Goal: Task Accomplishment & Management: Use online tool/utility

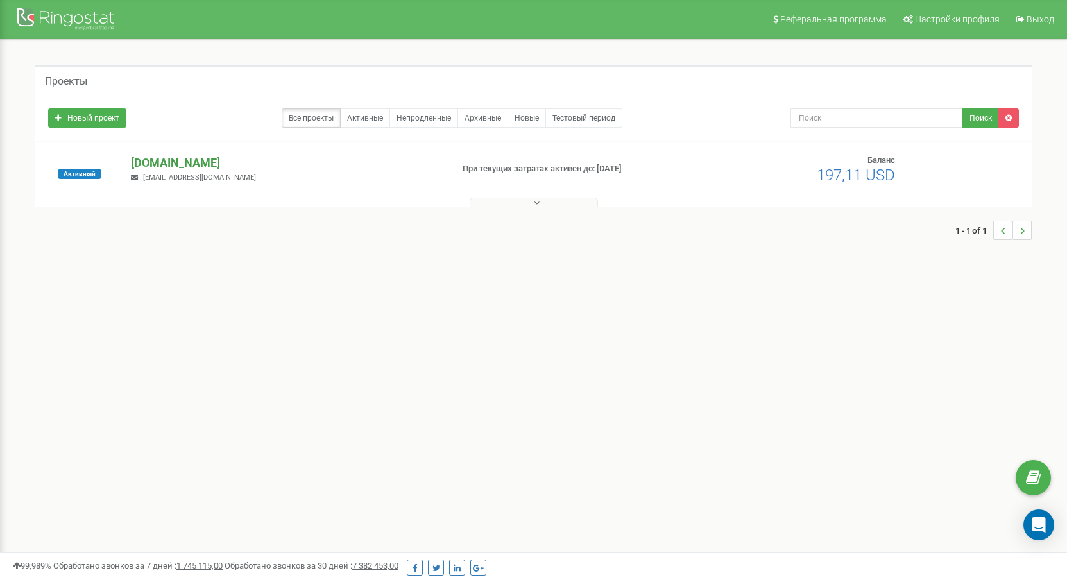
click at [187, 164] on p "[DOMAIN_NAME]" at bounding box center [286, 163] width 311 height 17
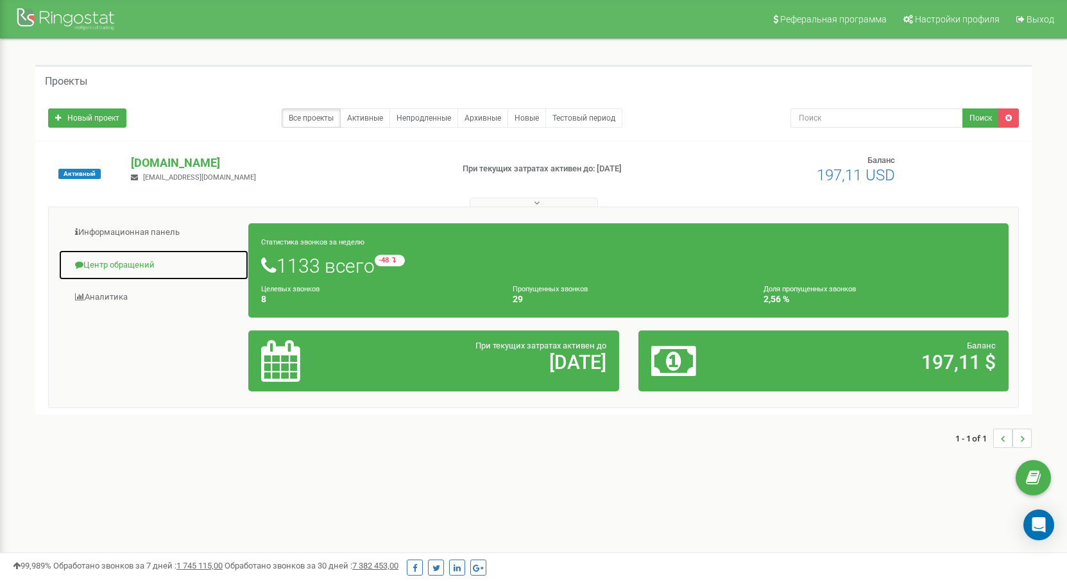
click at [125, 264] on link "Центр обращений" at bounding box center [153, 265] width 191 height 31
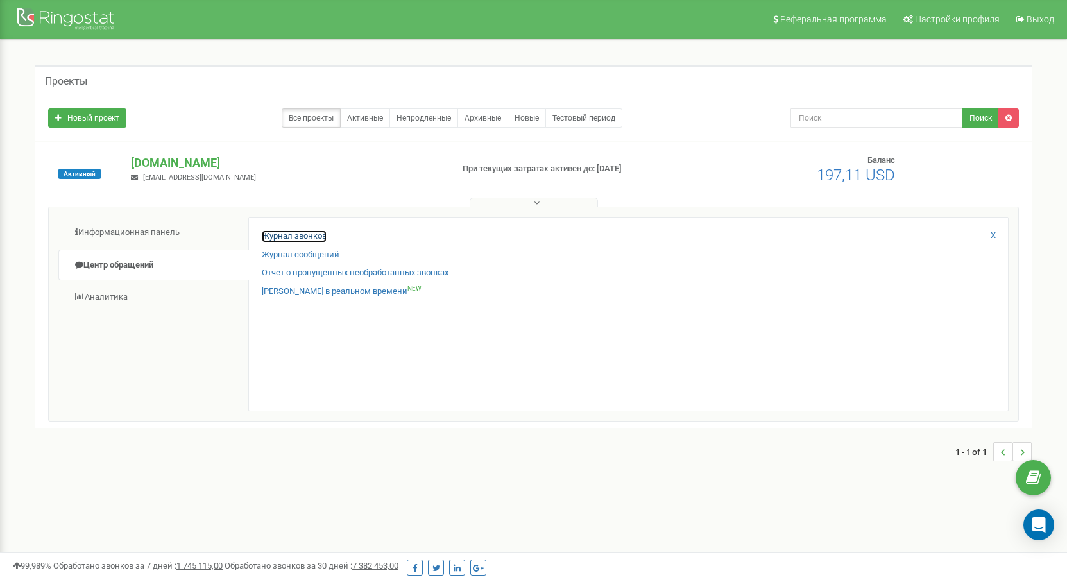
click at [297, 235] on link "Журнал звонков" at bounding box center [294, 236] width 65 height 12
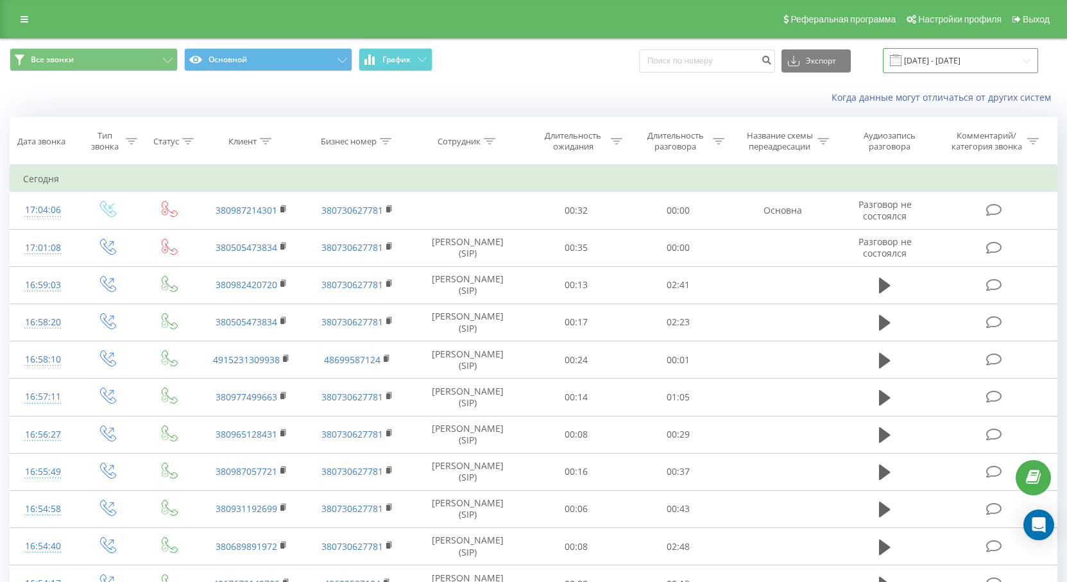
click at [976, 55] on input "22.08.2025 - 22.09.2025" at bounding box center [960, 60] width 155 height 25
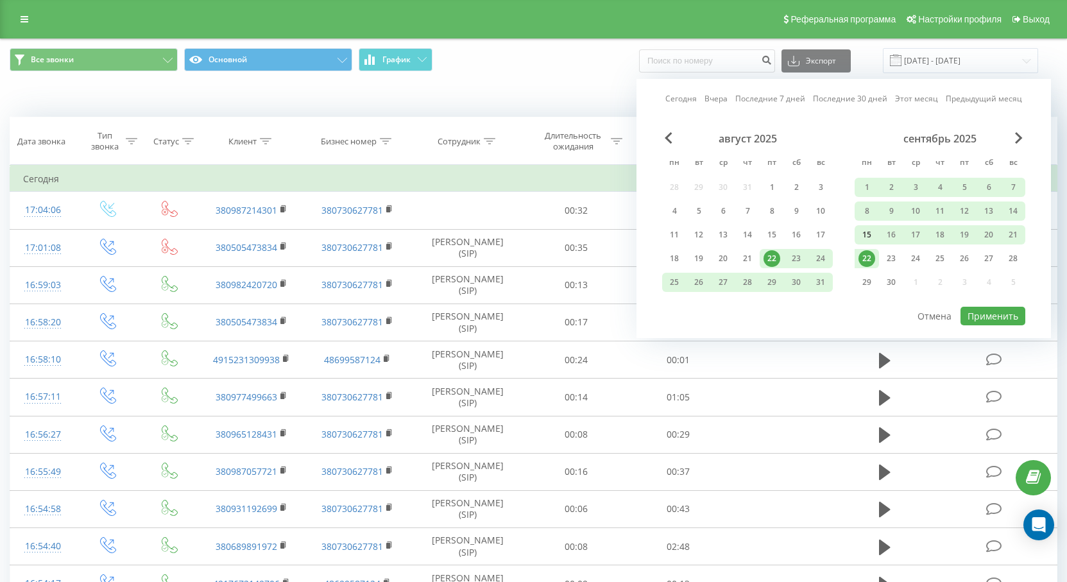
click at [869, 230] on div "15" at bounding box center [867, 235] width 17 height 17
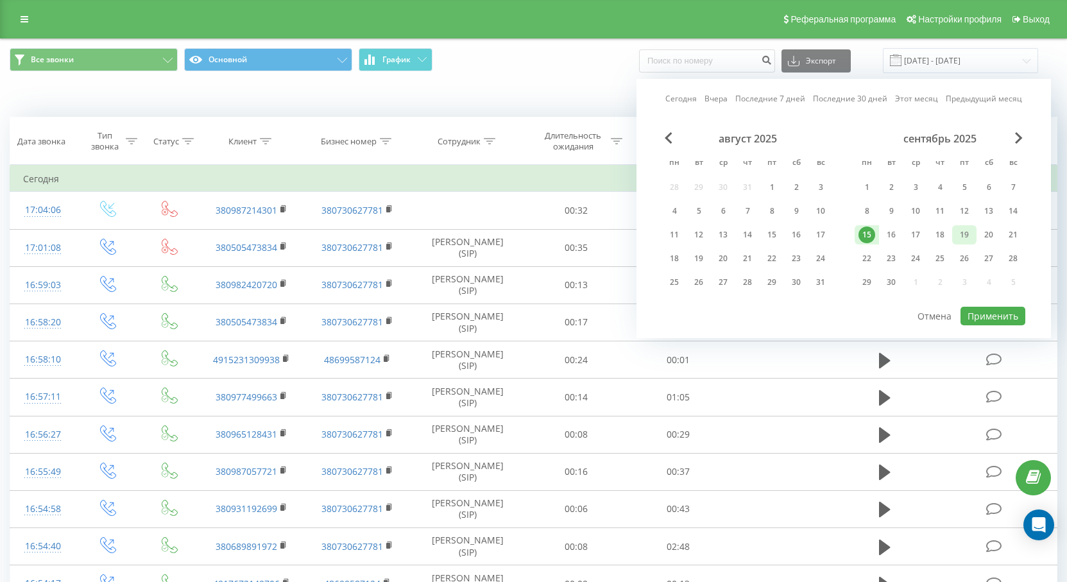
click at [964, 234] on div "19" at bounding box center [964, 235] width 17 height 17
click at [996, 315] on button "Применить" at bounding box center [993, 316] width 65 height 19
type input "15.09.2025 - 19.09.2025"
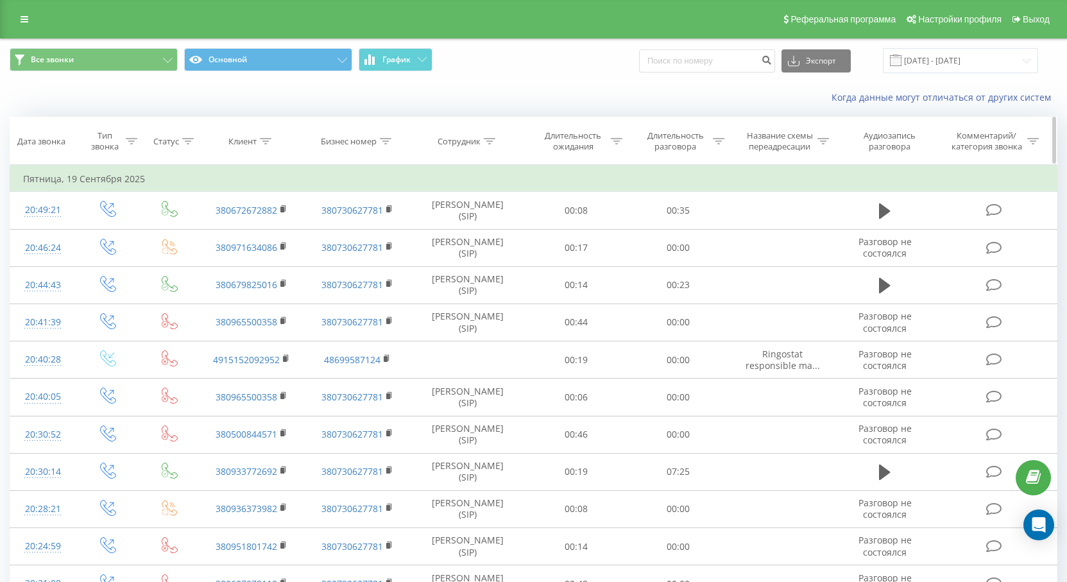
drag, startPoint x: 478, startPoint y: 141, endPoint x: 492, endPoint y: 141, distance: 14.8
click at [478, 141] on div "Сотрудник" at bounding box center [459, 141] width 43 height 11
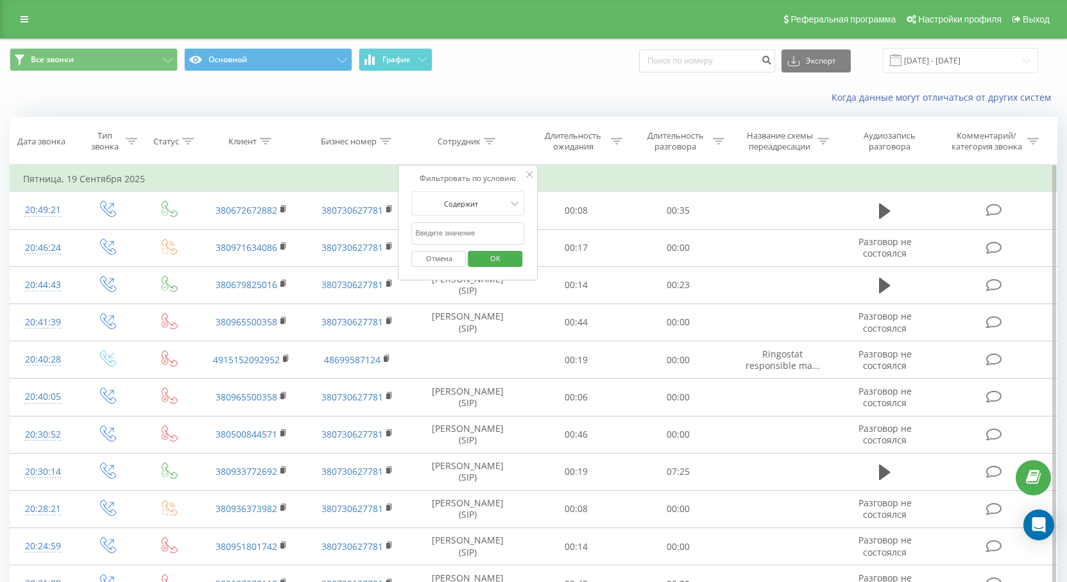
click at [472, 227] on input "text" at bounding box center [468, 233] width 113 height 22
type input "скачко"
click at [504, 266] on span "OK" at bounding box center [496, 258] width 36 height 20
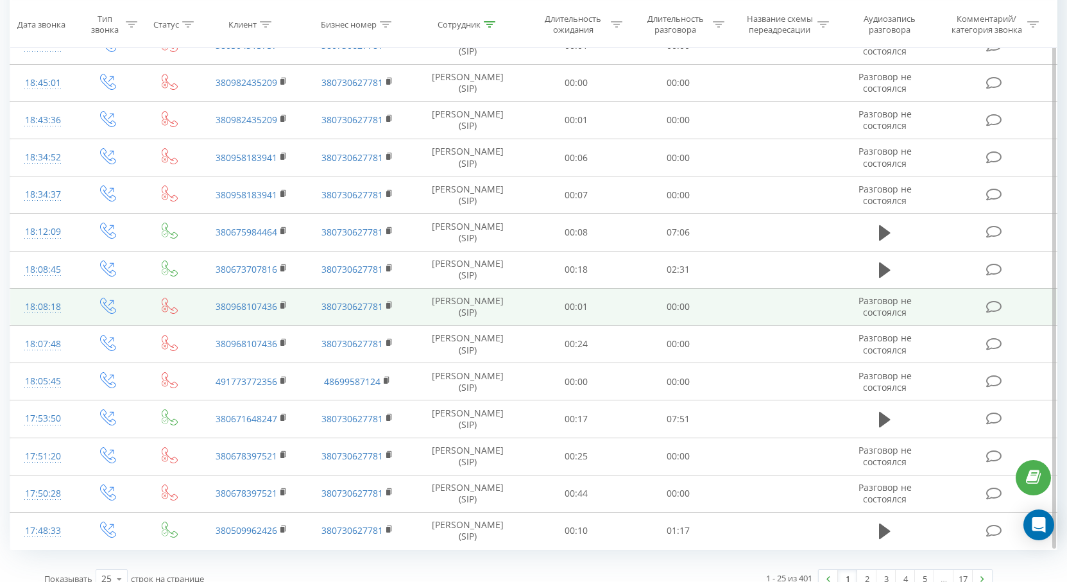
scroll to position [578, 0]
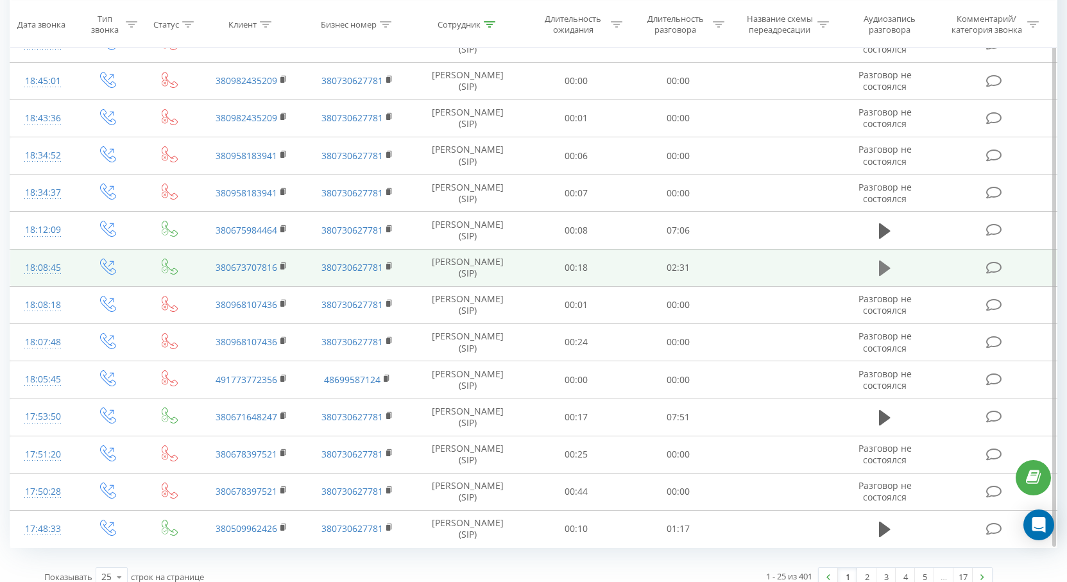
click at [882, 266] on icon at bounding box center [885, 268] width 12 height 15
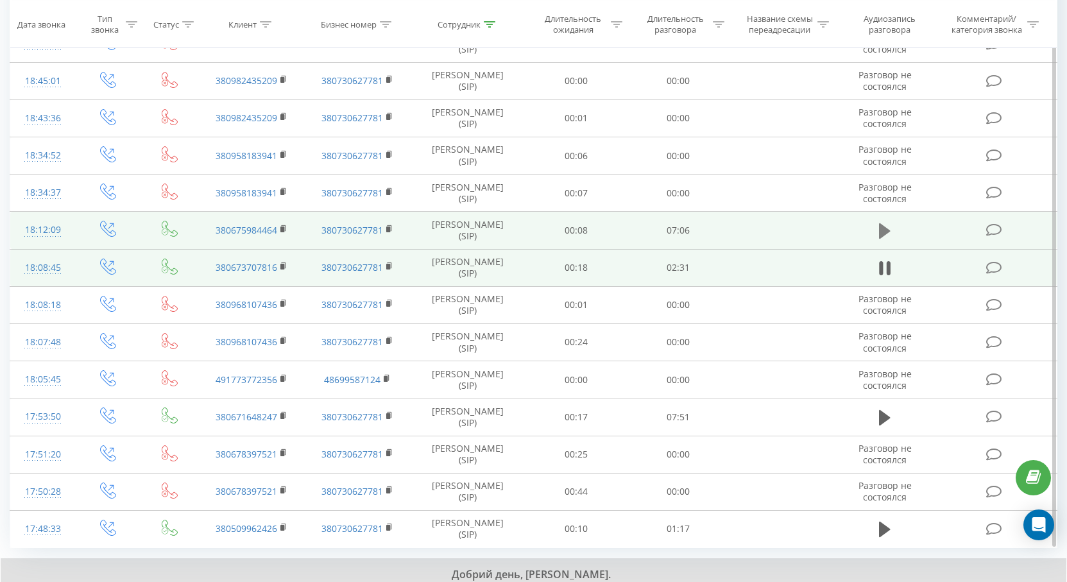
click at [886, 228] on icon at bounding box center [885, 230] width 12 height 15
click at [286, 230] on icon at bounding box center [283, 229] width 7 height 9
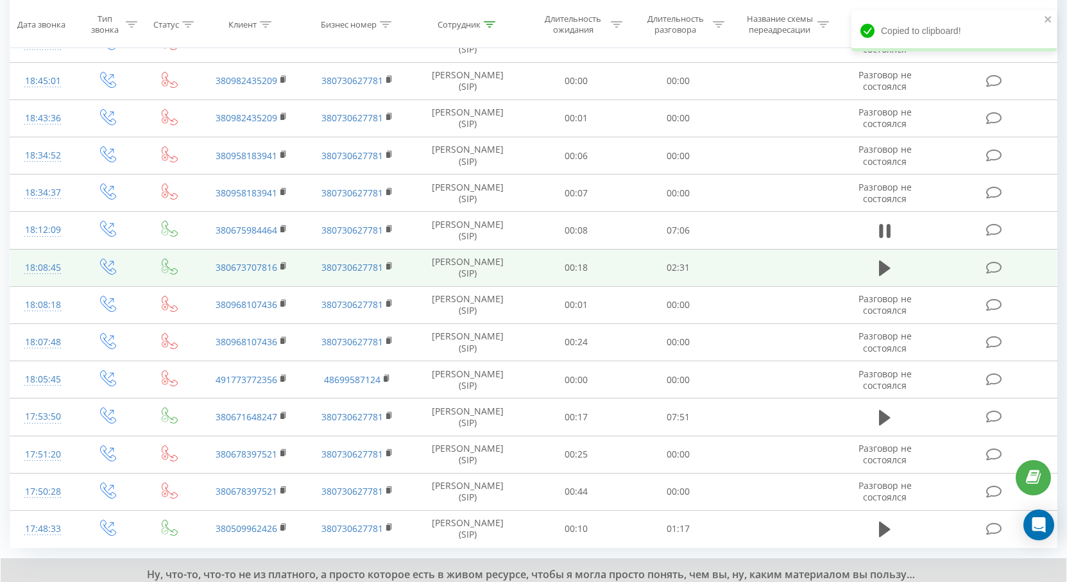
scroll to position [641, 0]
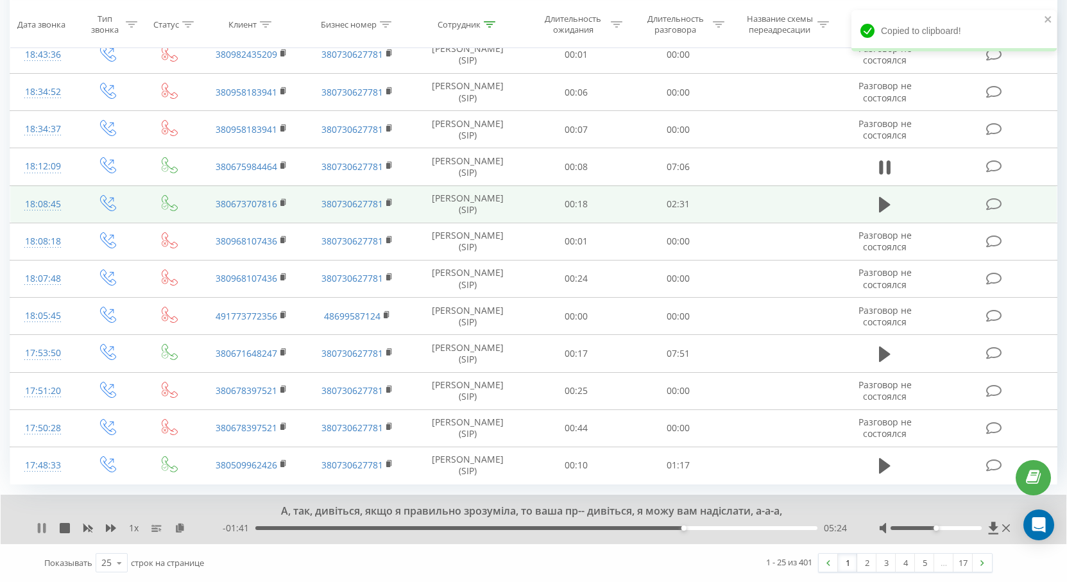
click at [40, 526] on icon at bounding box center [39, 528] width 3 height 10
drag, startPoint x: 89, startPoint y: 562, endPoint x: 90, endPoint y: 568, distance: 6.5
click at [90, 568] on span "Показывать" at bounding box center [68, 563] width 48 height 12
click at [89, 566] on span "Показывать" at bounding box center [68, 563] width 48 height 12
drag, startPoint x: 91, startPoint y: 562, endPoint x: 40, endPoint y: 560, distance: 50.7
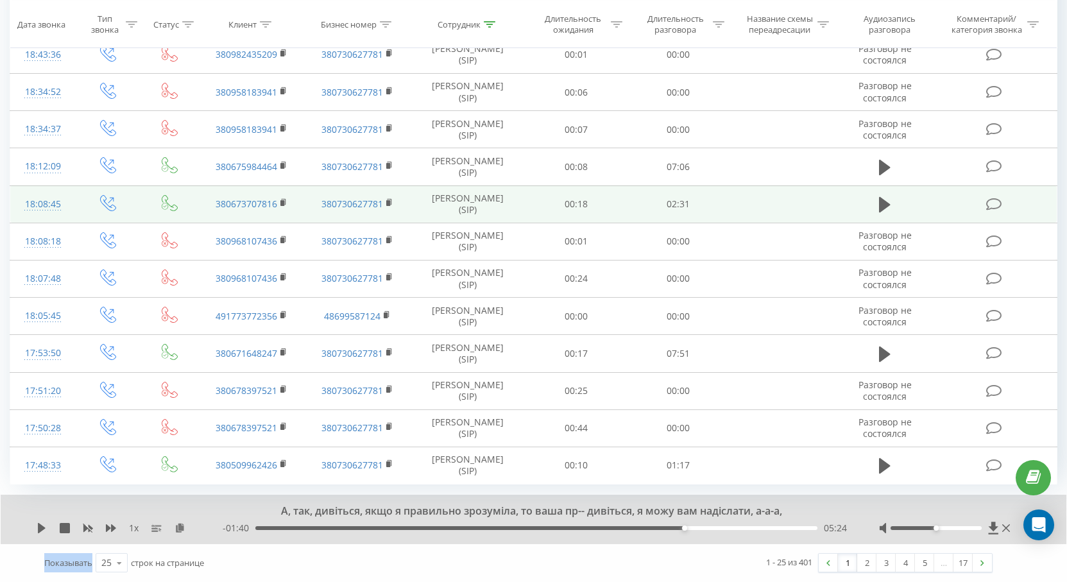
click at [40, 560] on div "Показывать 25 10 25 50 100 строк на странице" at bounding box center [276, 562] width 483 height 37
click at [55, 558] on span "Показывать" at bounding box center [68, 563] width 48 height 12
drag, startPoint x: 58, startPoint y: 560, endPoint x: 93, endPoint y: 566, distance: 35.1
click at [93, 566] on div "Показывать 25 10 25 50 100 строк на странице" at bounding box center [276, 562] width 483 height 37
click at [91, 564] on span "Показывать" at bounding box center [68, 563] width 48 height 12
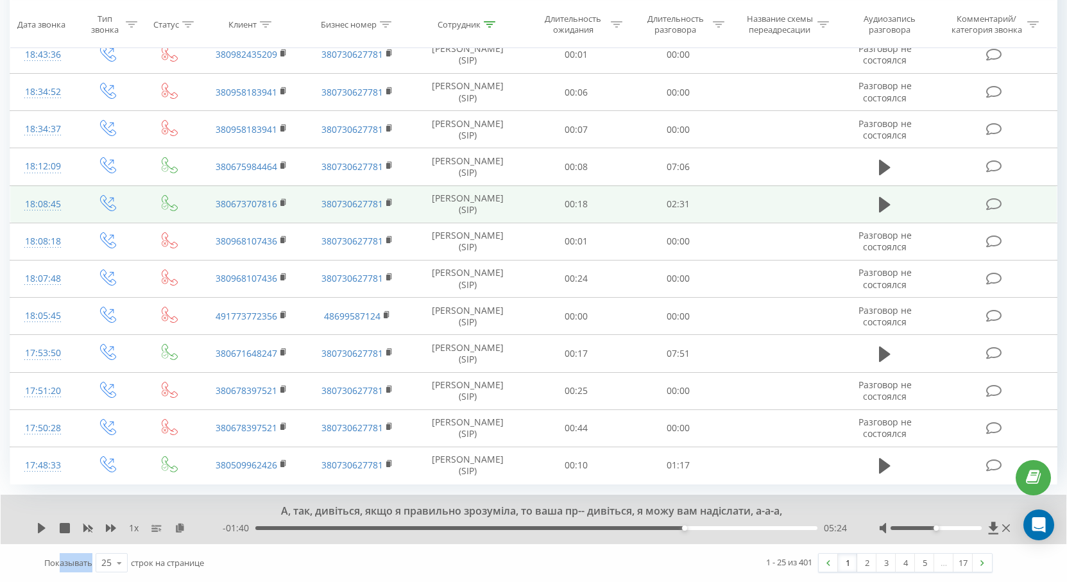
click at [89, 562] on span "Показывать" at bounding box center [68, 563] width 48 height 12
click at [78, 560] on span "Показывать" at bounding box center [68, 563] width 48 height 12
click at [82, 562] on span "Показывать" at bounding box center [68, 563] width 48 height 12
click at [40, 526] on icon at bounding box center [42, 528] width 8 height 10
click at [892, 205] on button at bounding box center [884, 204] width 19 height 19
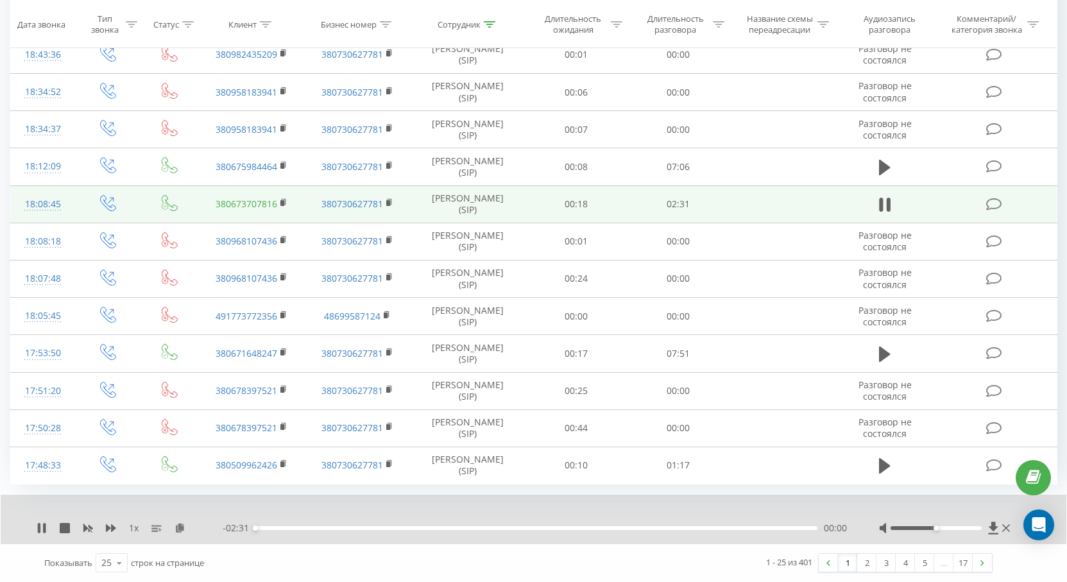
click at [277, 201] on link "380673707816" at bounding box center [247, 204] width 62 height 12
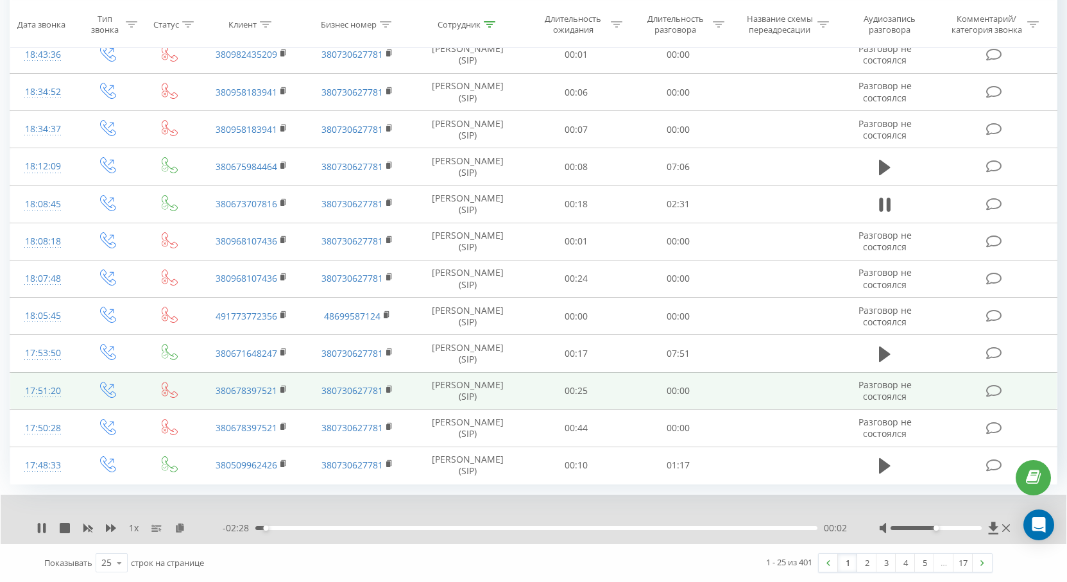
drag, startPoint x: 283, startPoint y: 202, endPoint x: 255, endPoint y: 378, distance: 178.1
click at [283, 202] on rect at bounding box center [282, 203] width 4 height 6
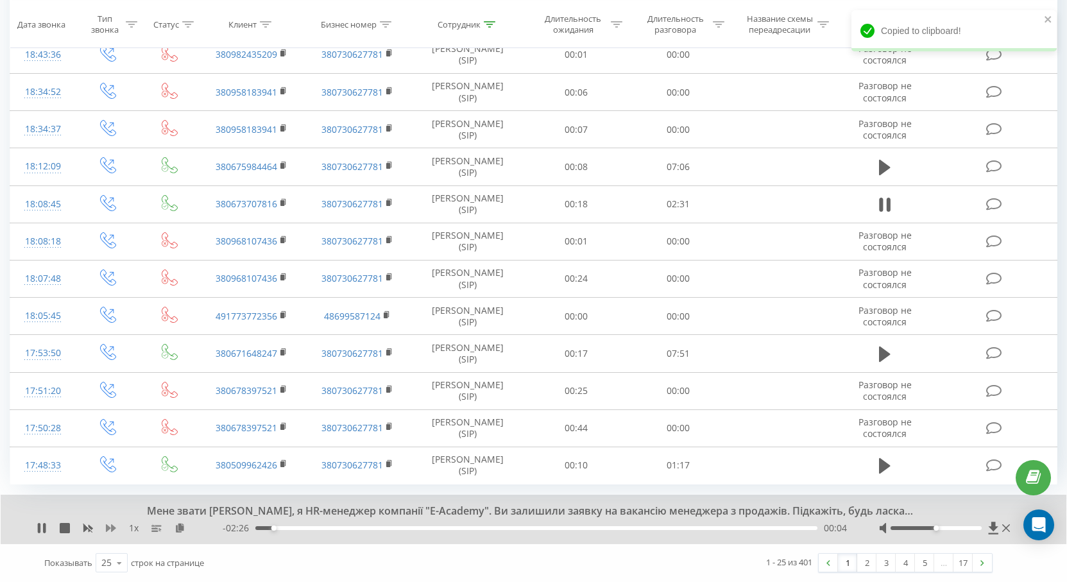
click at [110, 526] on icon at bounding box center [111, 528] width 10 height 10
click at [111, 526] on icon at bounding box center [111, 528] width 10 height 10
click at [160, 528] on rect at bounding box center [162, 528] width 6 height 1
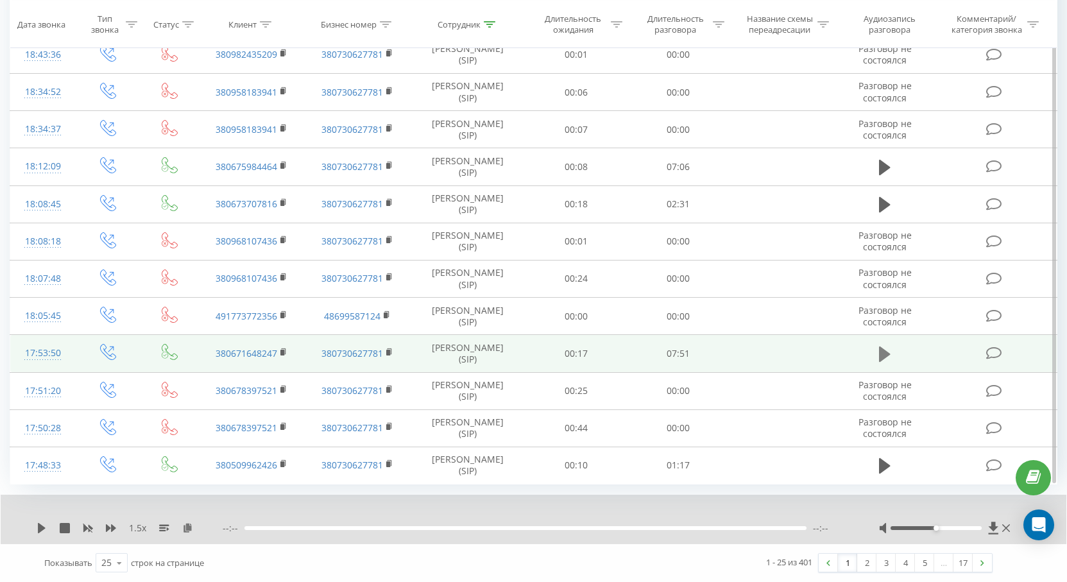
click at [880, 354] on icon at bounding box center [885, 354] width 12 height 15
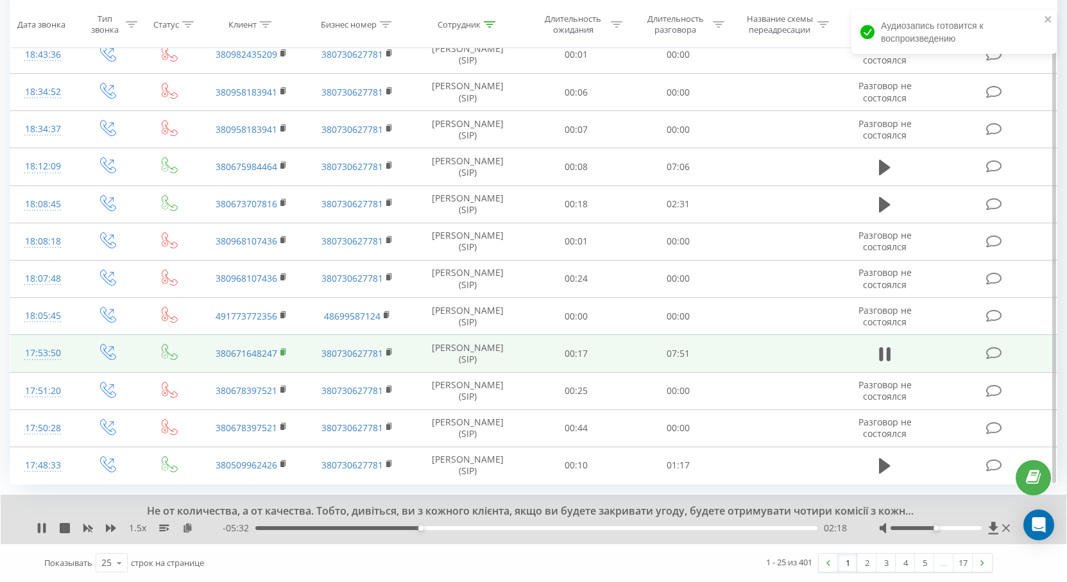
click at [287, 352] on td "380671648247" at bounding box center [251, 353] width 107 height 37
click at [285, 354] on icon at bounding box center [283, 352] width 4 height 6
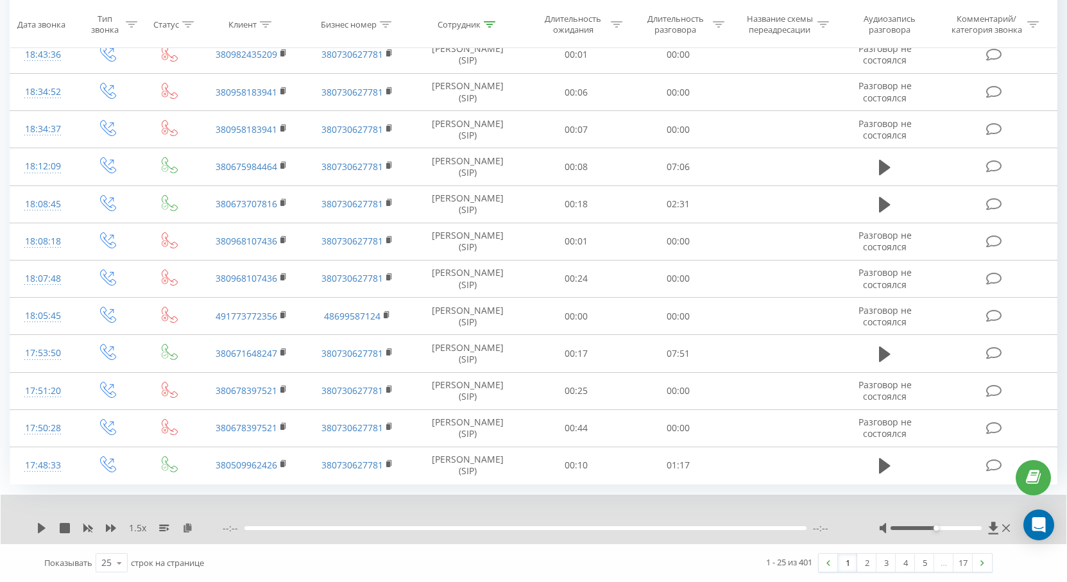
drag, startPoint x: 883, startPoint y: 460, endPoint x: 537, endPoint y: 517, distance: 350.1
click at [883, 459] on icon at bounding box center [885, 466] width 12 height 18
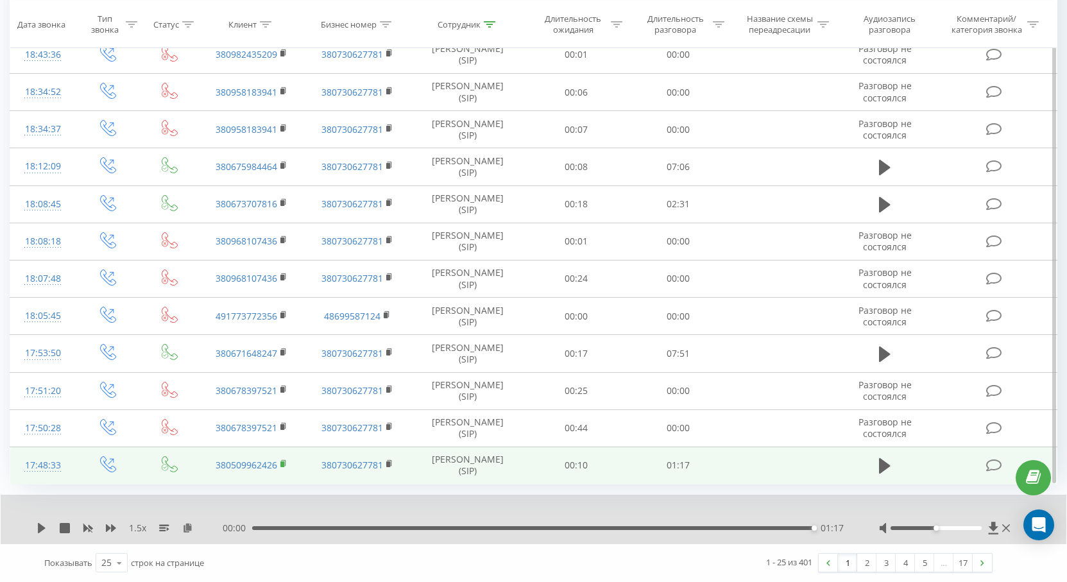
click at [284, 465] on icon at bounding box center [283, 464] width 7 height 9
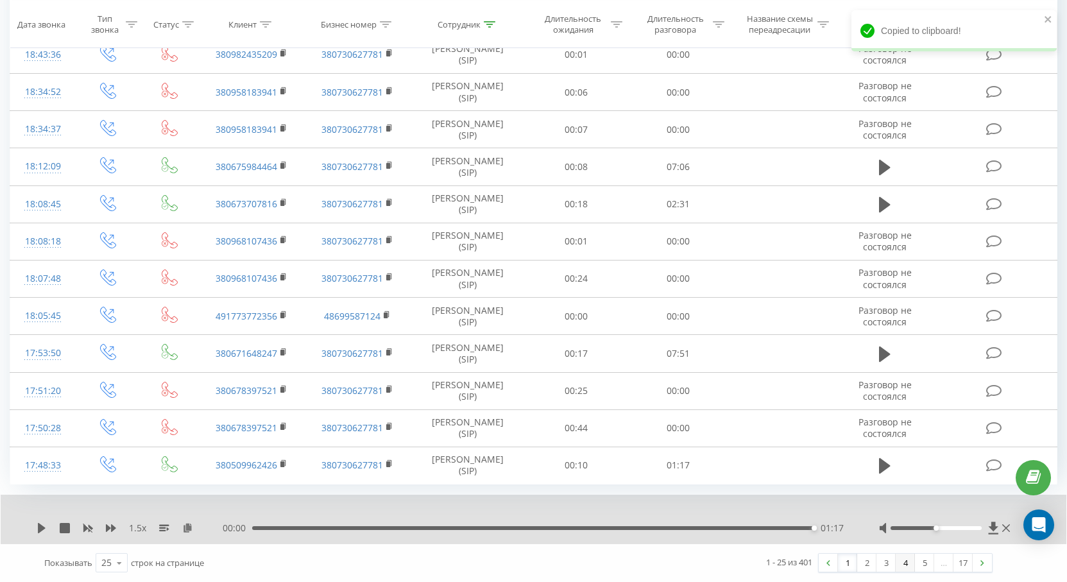
click at [906, 567] on link "4" at bounding box center [905, 563] width 19 height 18
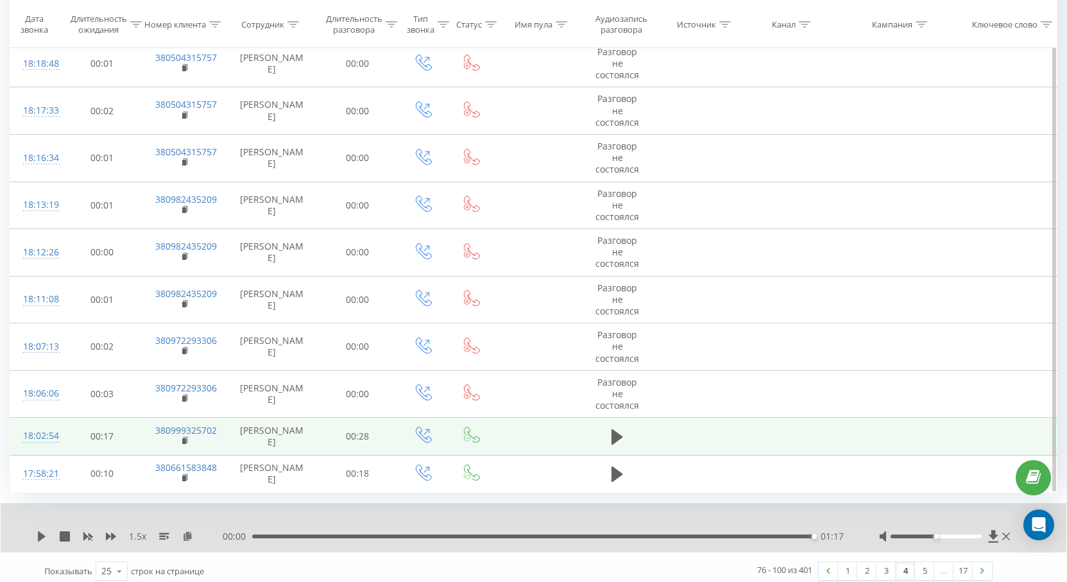
scroll to position [868, 0]
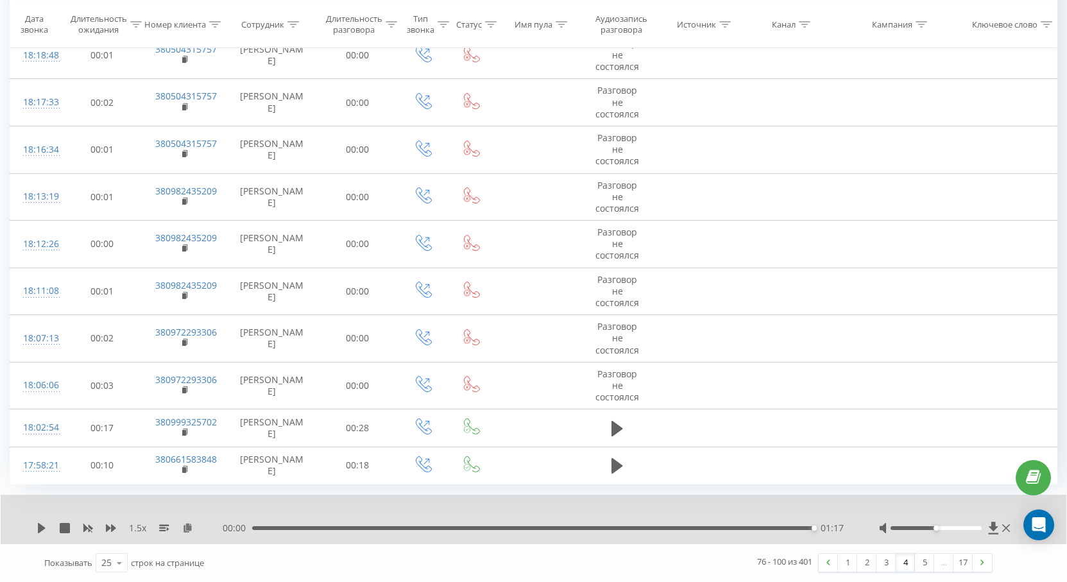
drag, startPoint x: 888, startPoint y: 564, endPoint x: 895, endPoint y: 530, distance: 34.1
click at [887, 565] on link "3" at bounding box center [886, 563] width 19 height 18
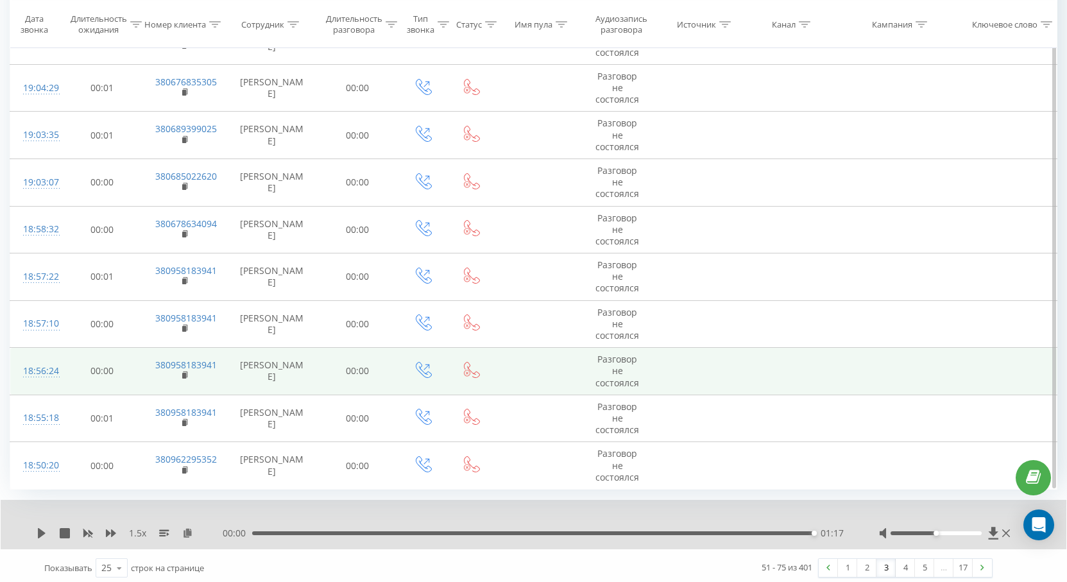
scroll to position [894, 0]
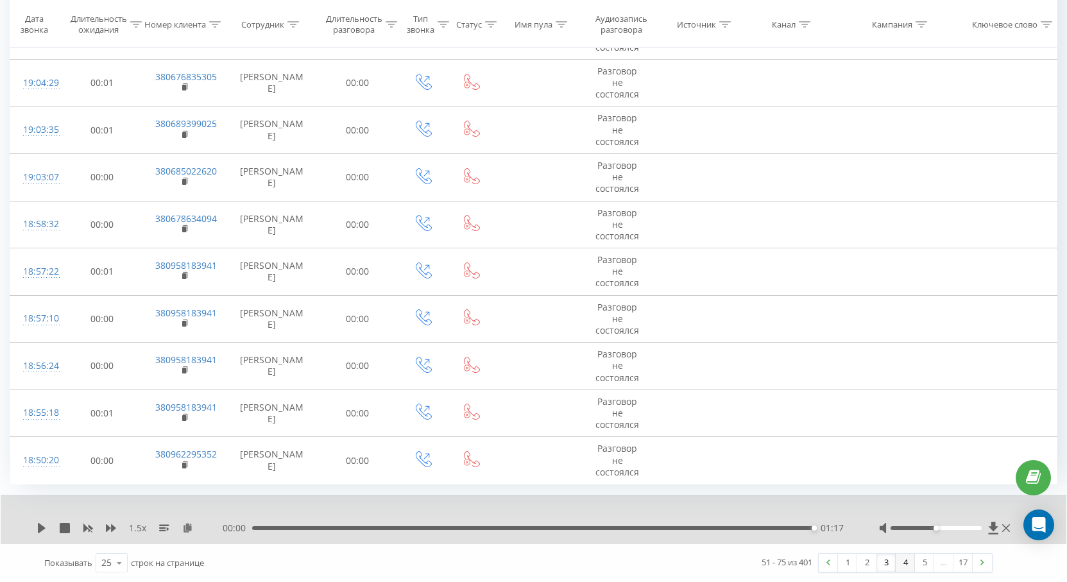
click at [904, 565] on link "4" at bounding box center [905, 563] width 19 height 18
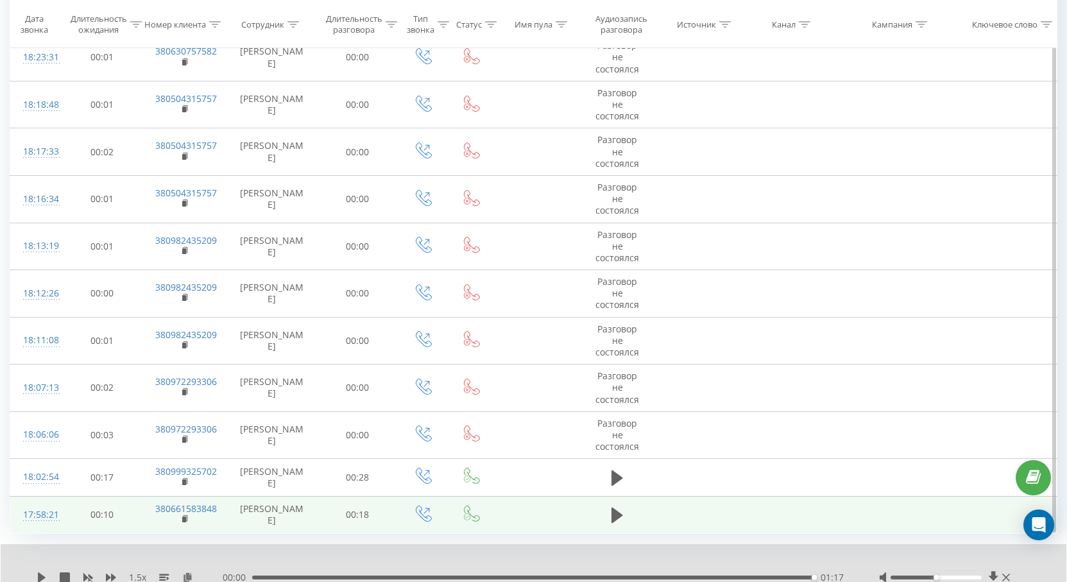
scroll to position [868, 0]
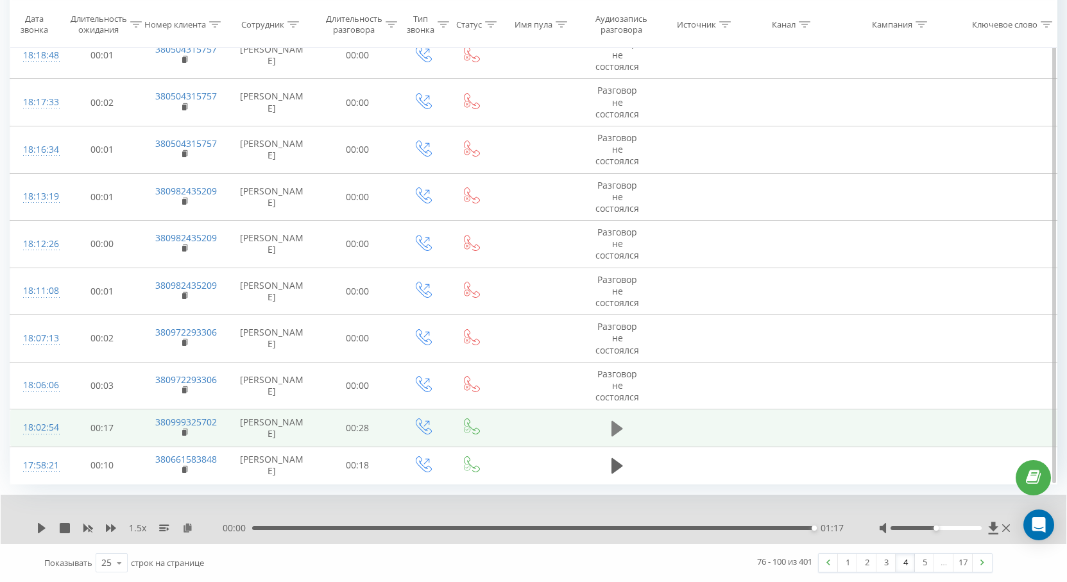
click at [612, 432] on button at bounding box center [617, 428] width 19 height 19
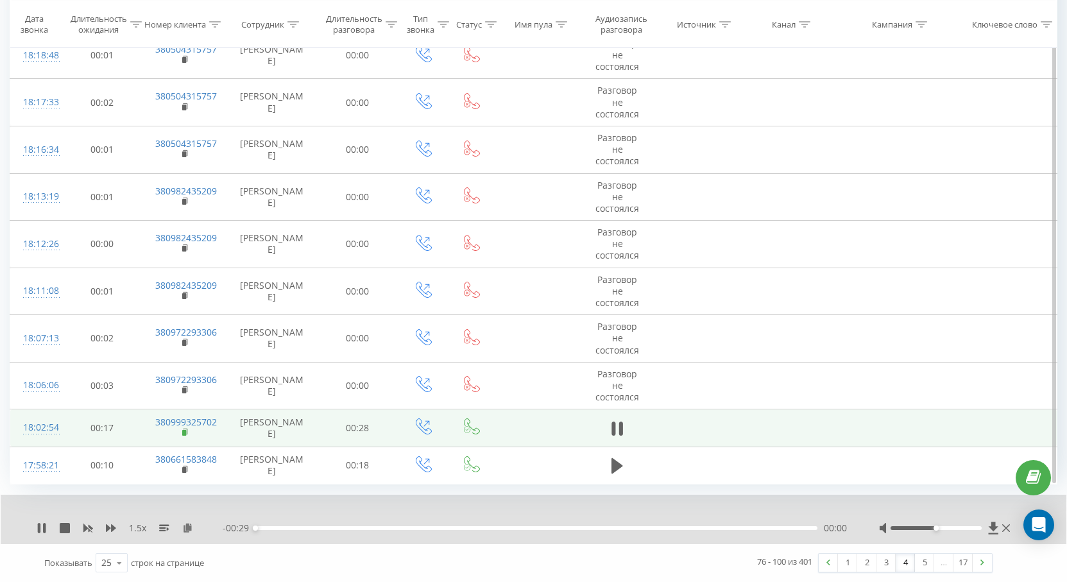
click at [183, 429] on icon at bounding box center [185, 432] width 7 height 9
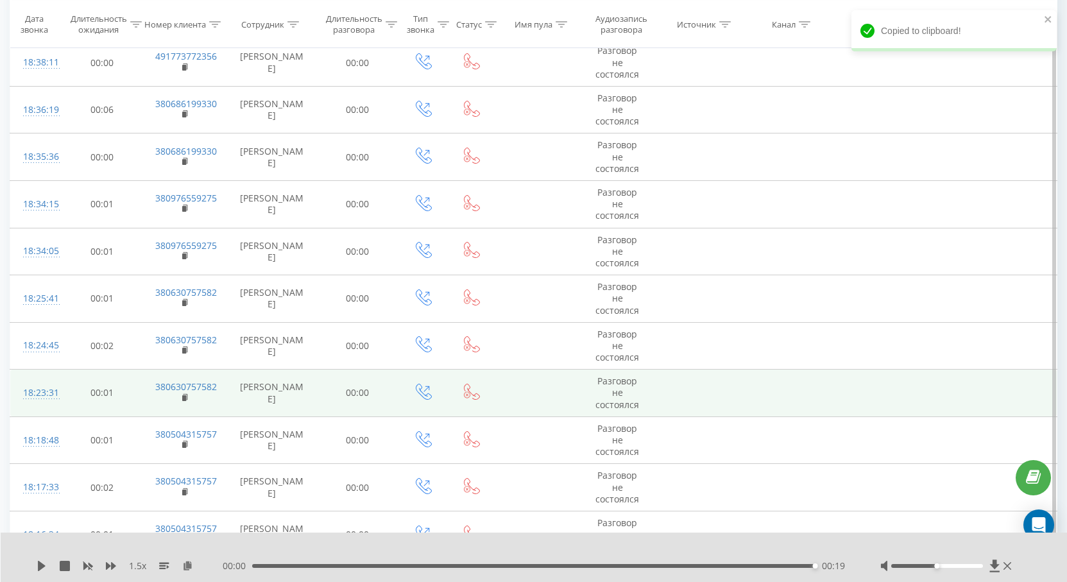
scroll to position [0, 0]
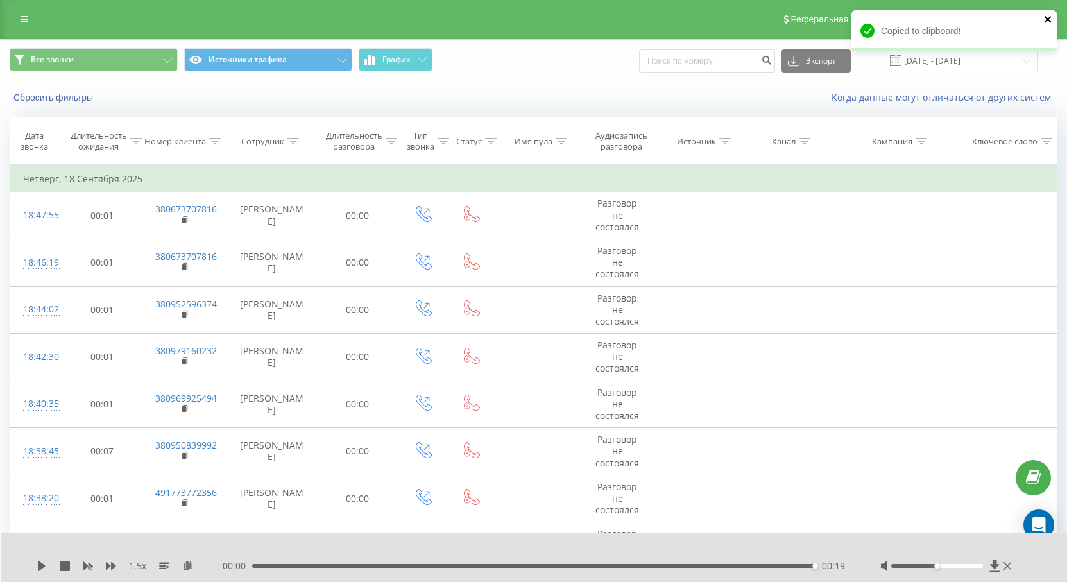
drag, startPoint x: 1047, startPoint y: 20, endPoint x: 1037, endPoint y: 63, distance: 44.4
click at [1048, 19] on icon "close" at bounding box center [1048, 19] width 6 height 6
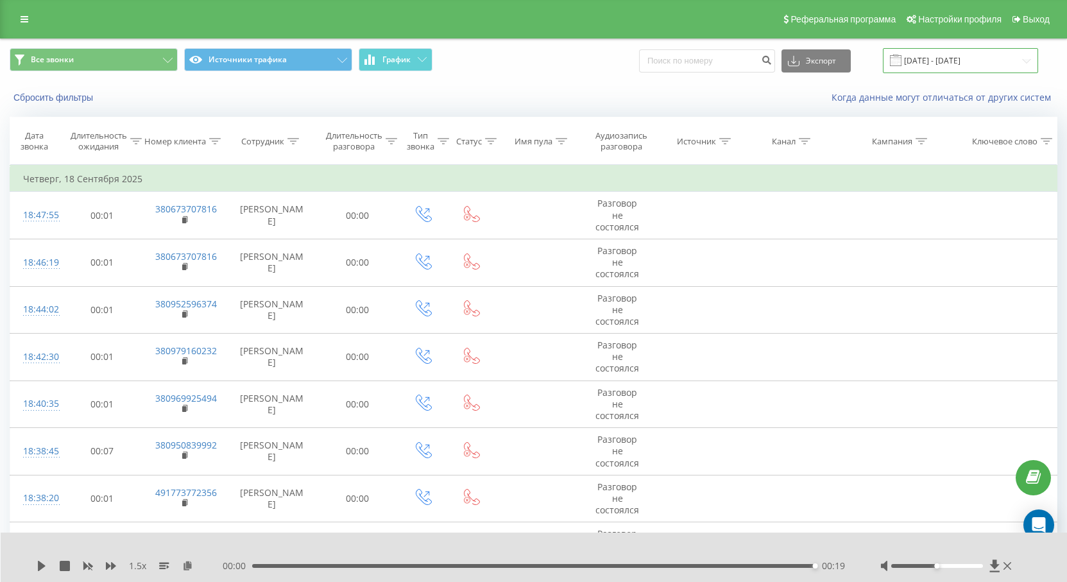
click at [1031, 62] on input "15.09.2025 - 19.09.2025" at bounding box center [960, 60] width 155 height 25
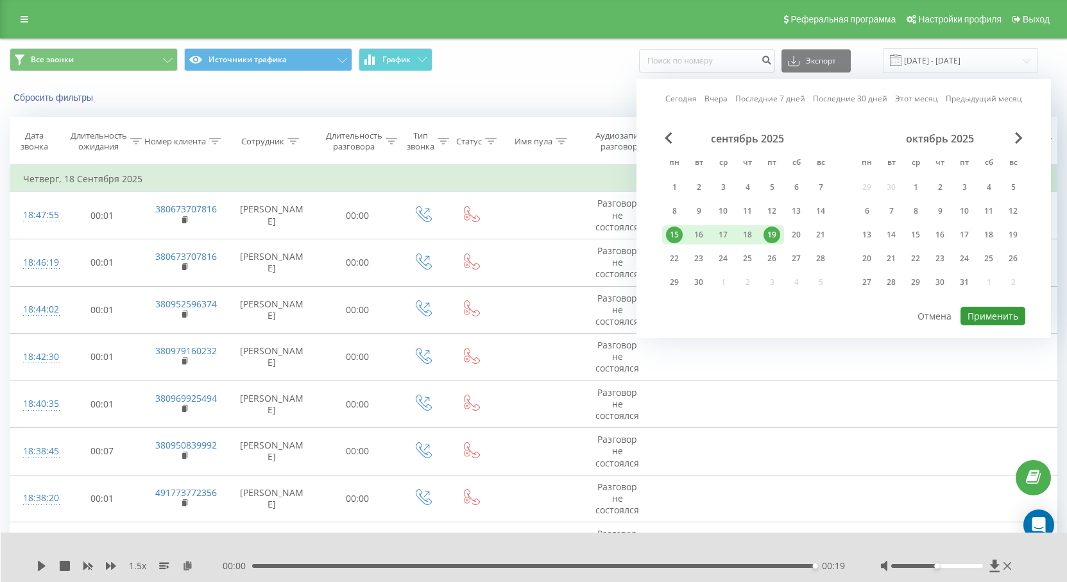
click at [982, 313] on button "Применить" at bounding box center [993, 316] width 65 height 19
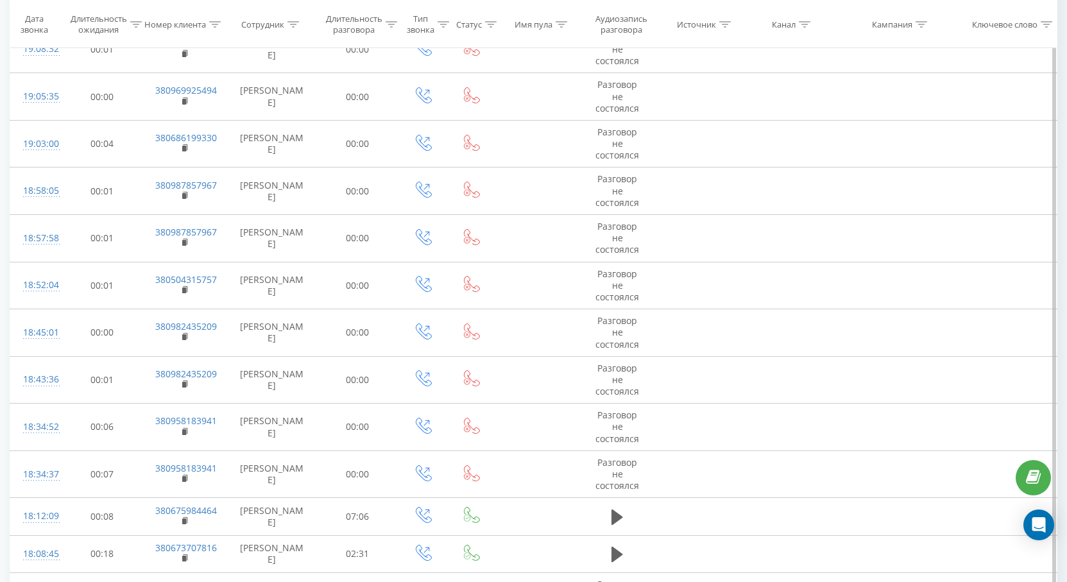
scroll to position [799, 0]
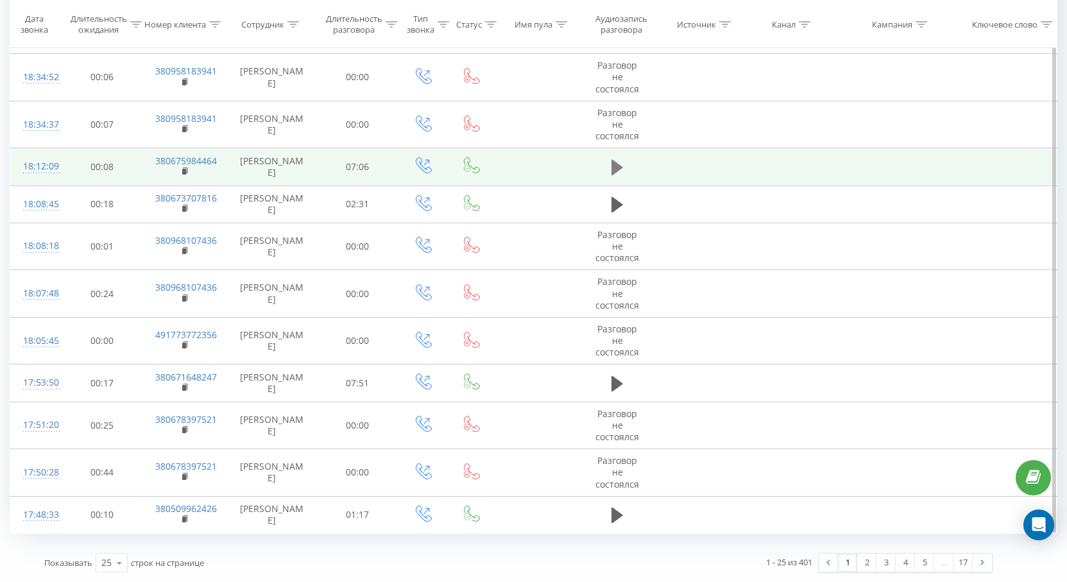
click at [614, 167] on icon at bounding box center [618, 167] width 12 height 15
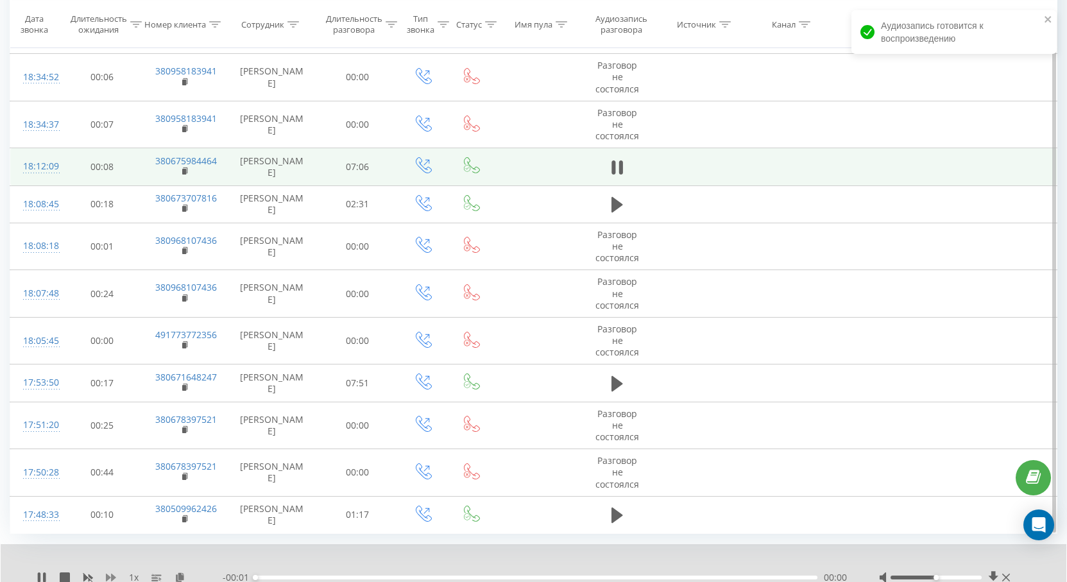
click at [114, 573] on icon at bounding box center [111, 578] width 10 height 10
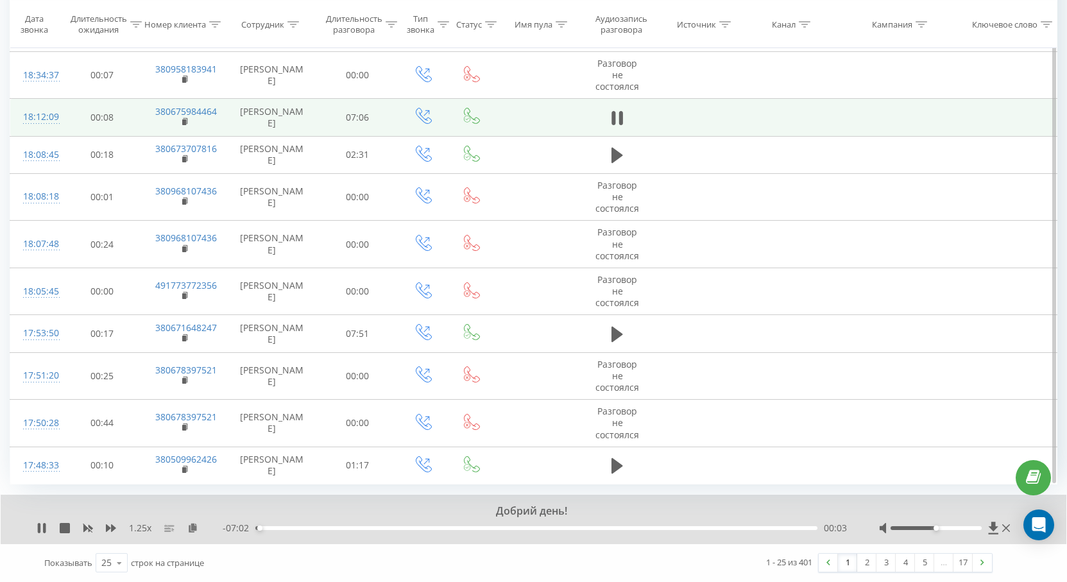
click at [174, 528] on icon at bounding box center [169, 528] width 10 height 10
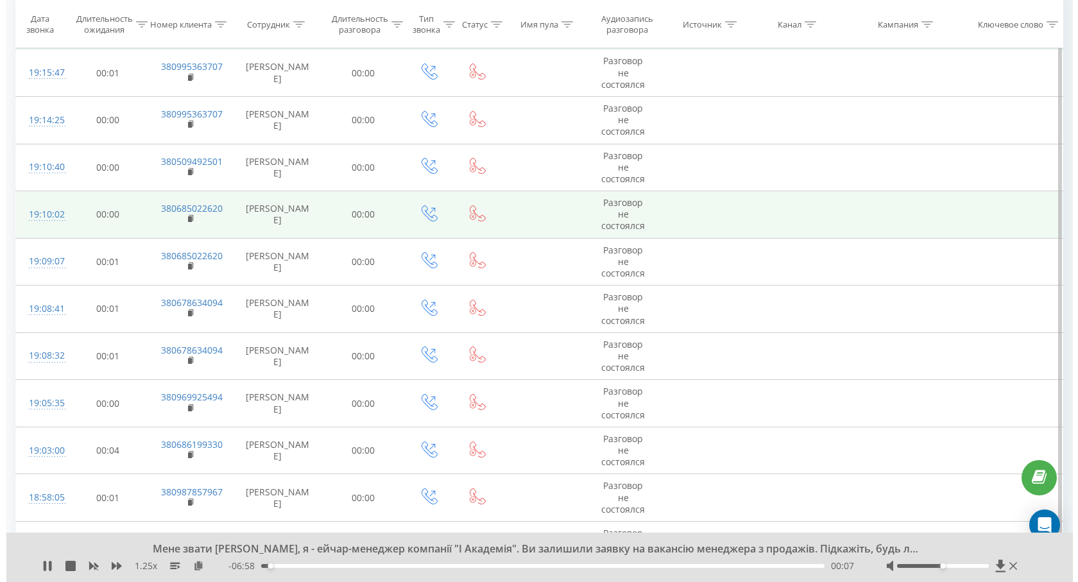
scroll to position [0, 0]
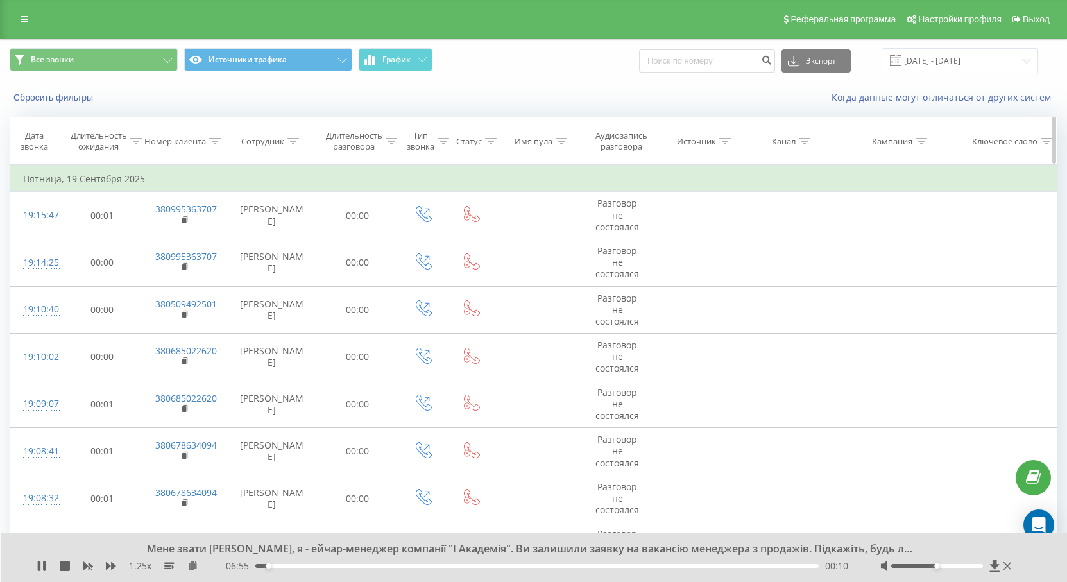
click at [295, 141] on icon at bounding box center [294, 141] width 12 height 6
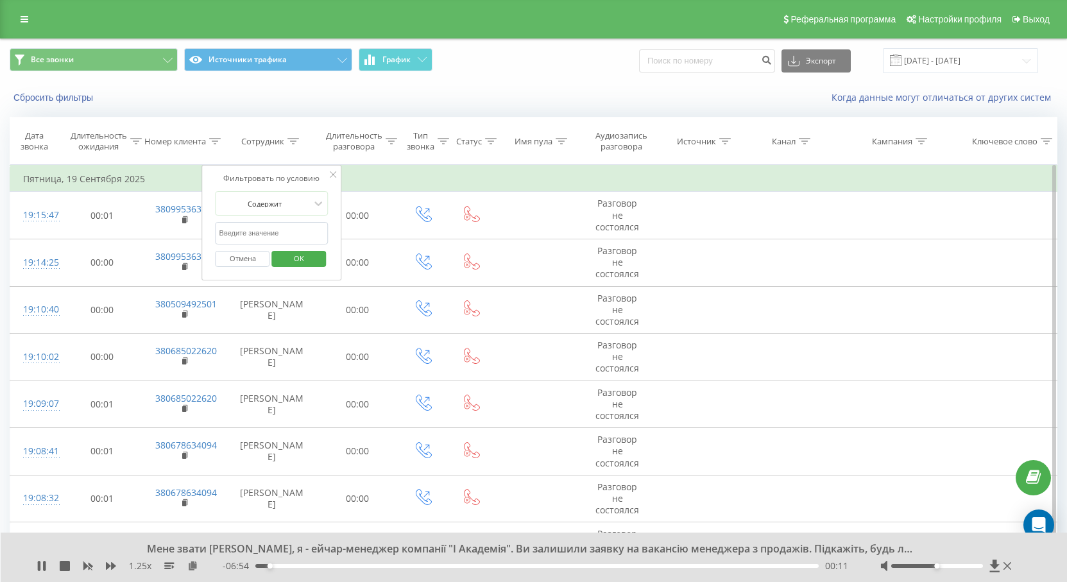
click at [306, 234] on input "text" at bounding box center [272, 233] width 113 height 22
type input "анічіна"
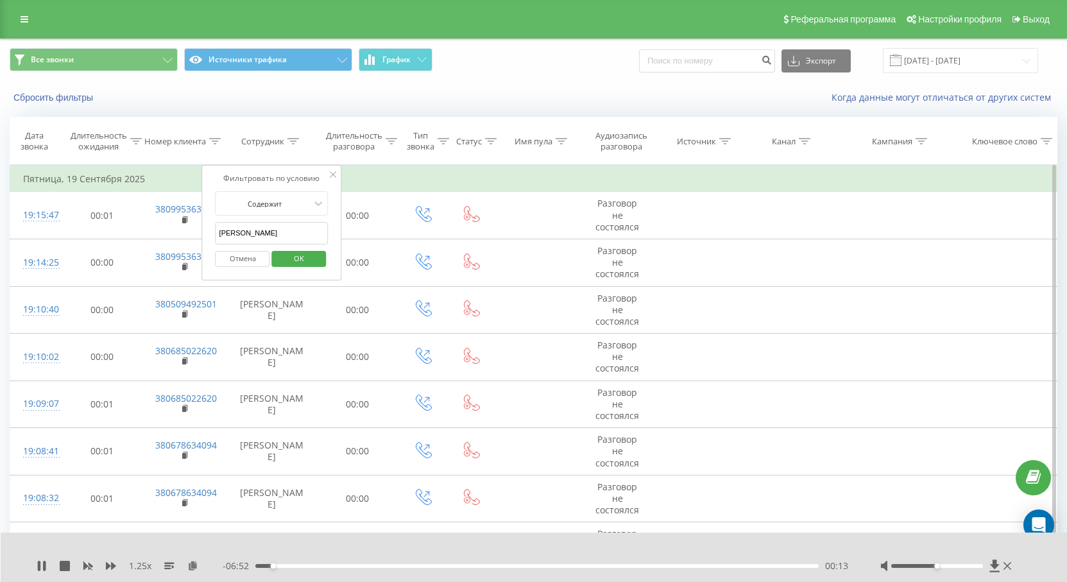
click at [303, 252] on span "OK" at bounding box center [299, 258] width 36 height 20
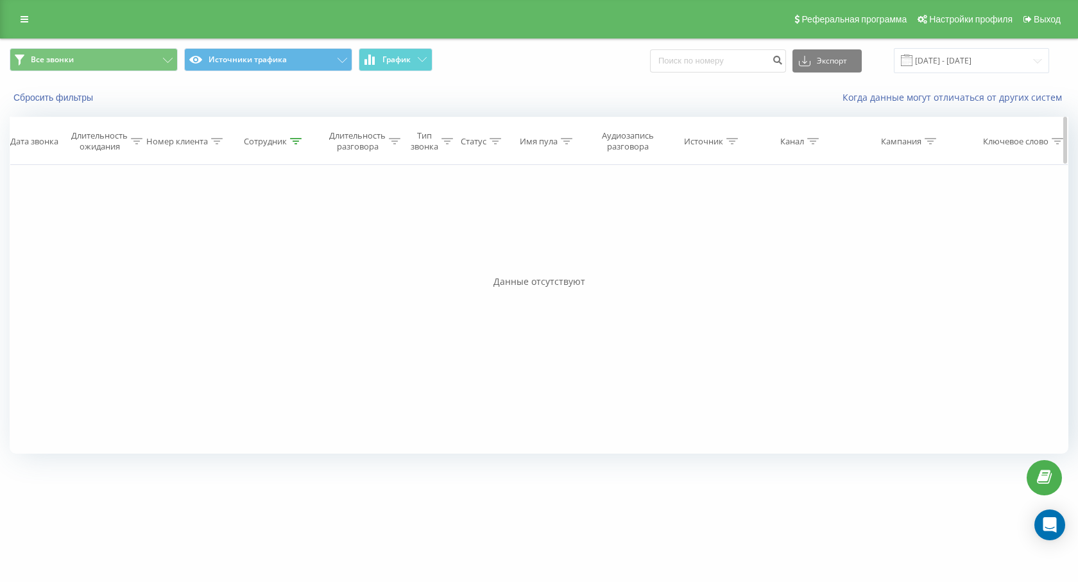
click at [293, 140] on div at bounding box center [296, 141] width 12 height 11
click at [60, 99] on button "Сбросить фильтры" at bounding box center [55, 98] width 90 height 12
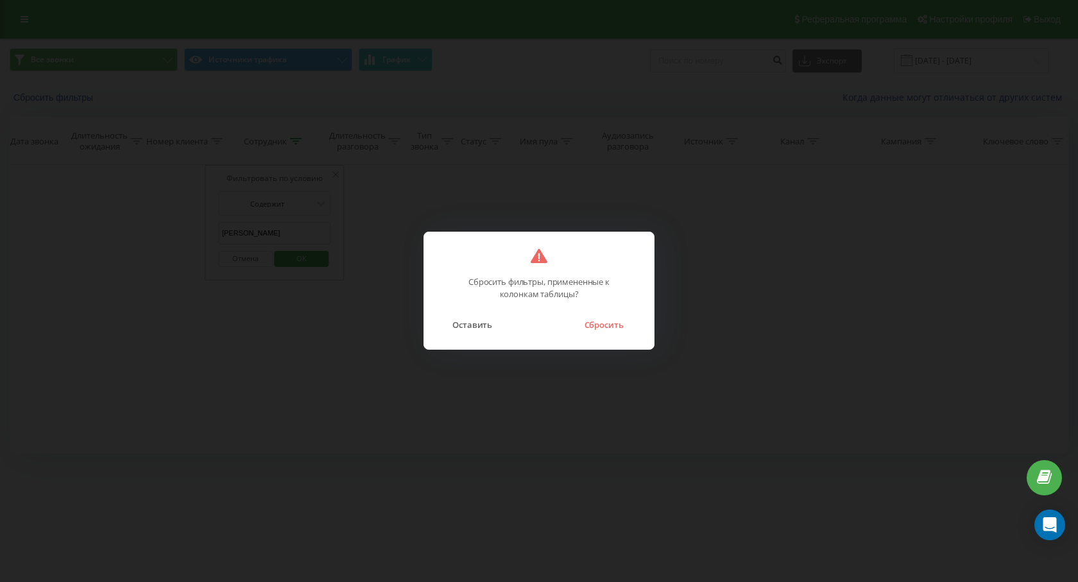
click at [617, 329] on button "Сбросить" at bounding box center [604, 324] width 52 height 17
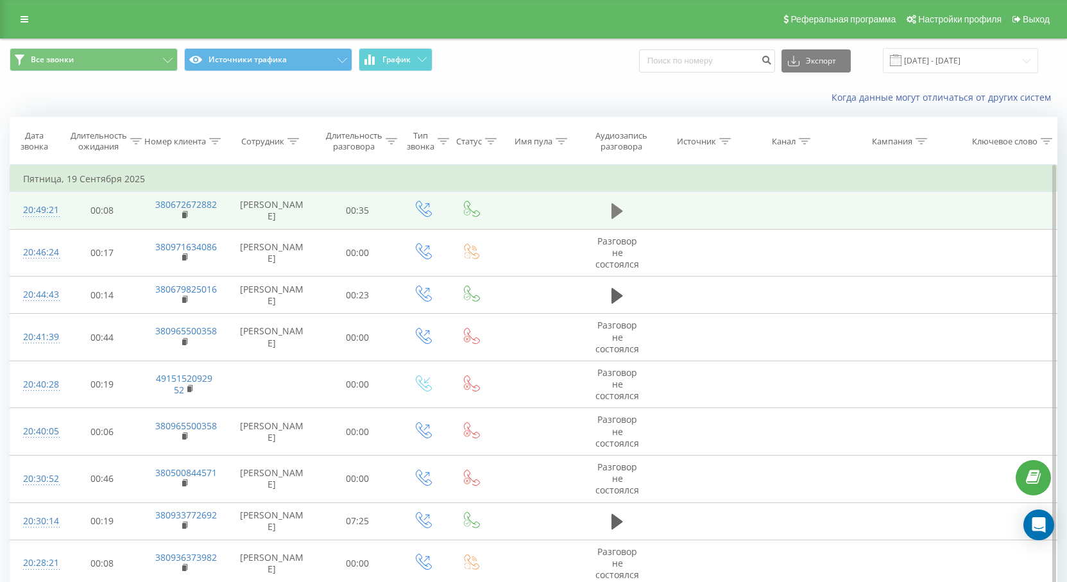
click at [617, 204] on icon at bounding box center [618, 211] width 12 height 18
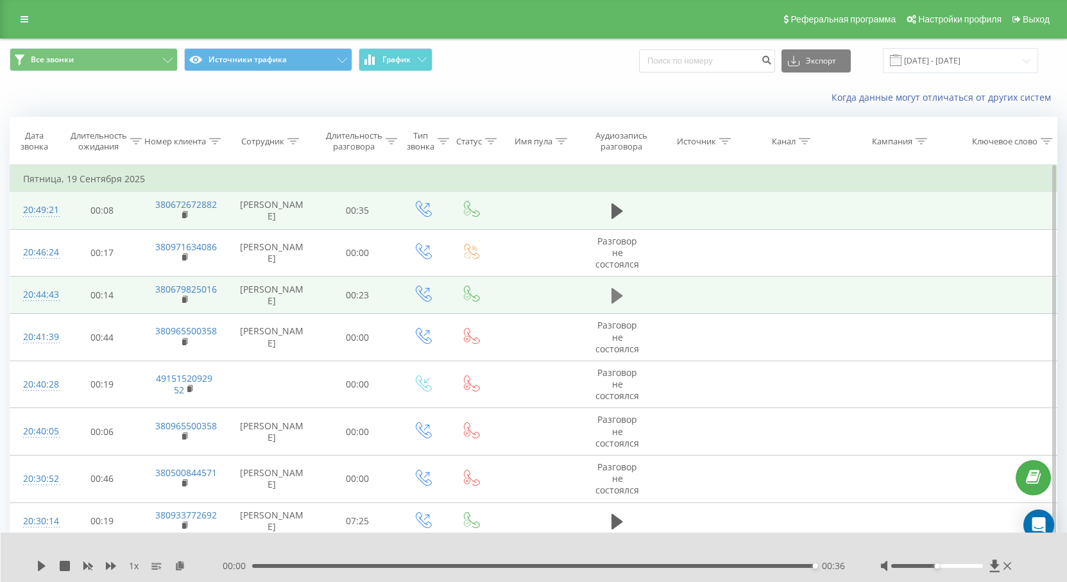
click at [619, 297] on icon at bounding box center [618, 295] width 12 height 15
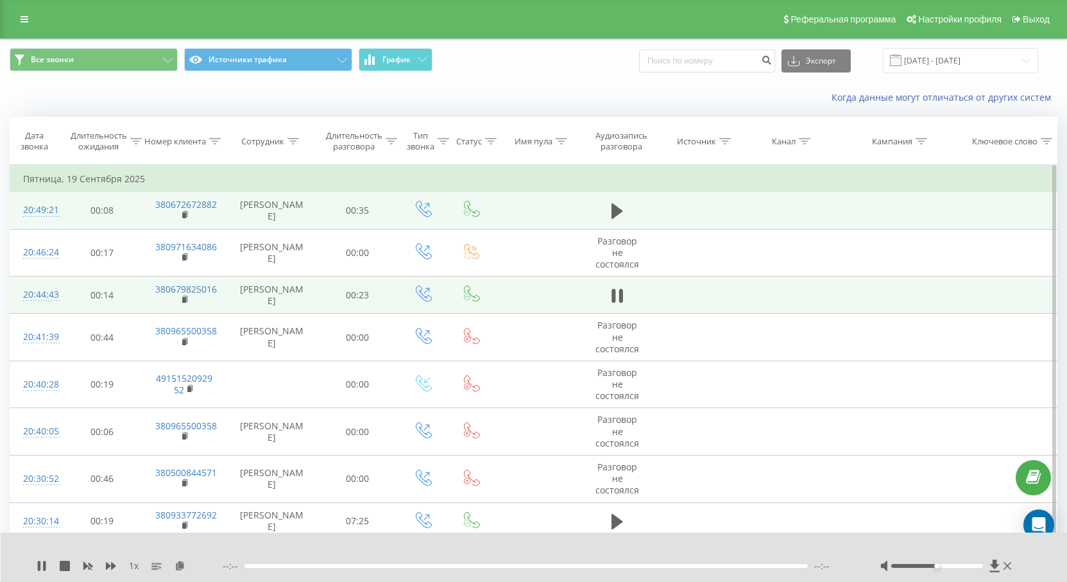
drag, startPoint x: 111, startPoint y: 564, endPoint x: 123, endPoint y: 572, distance: 14.4
click at [112, 564] on icon at bounding box center [111, 566] width 10 height 10
click at [169, 566] on icon at bounding box center [169, 566] width 10 height 10
click at [184, 211] on icon at bounding box center [185, 215] width 7 height 9
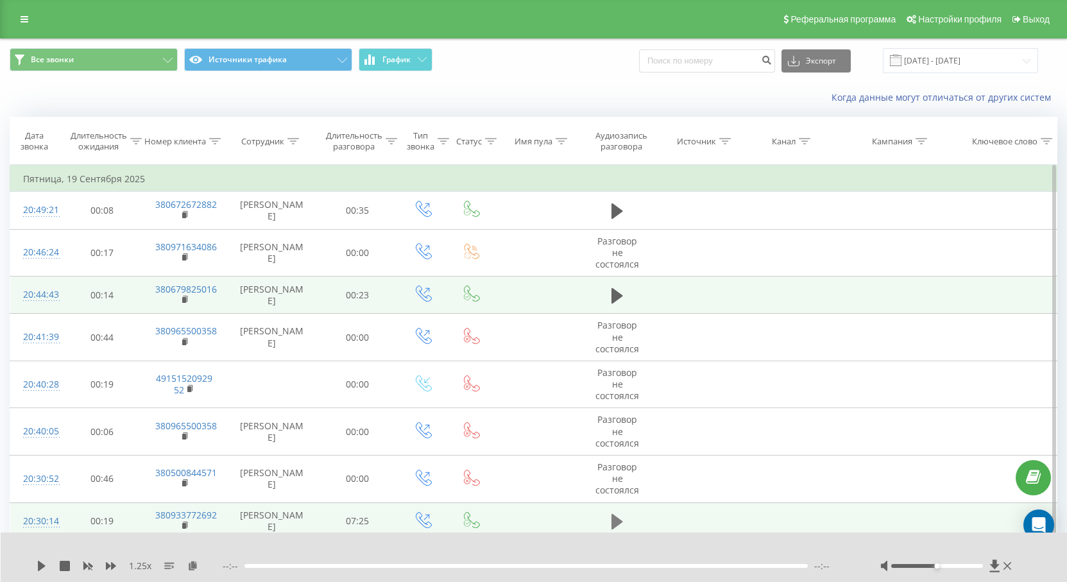
click at [615, 521] on icon at bounding box center [618, 521] width 12 height 15
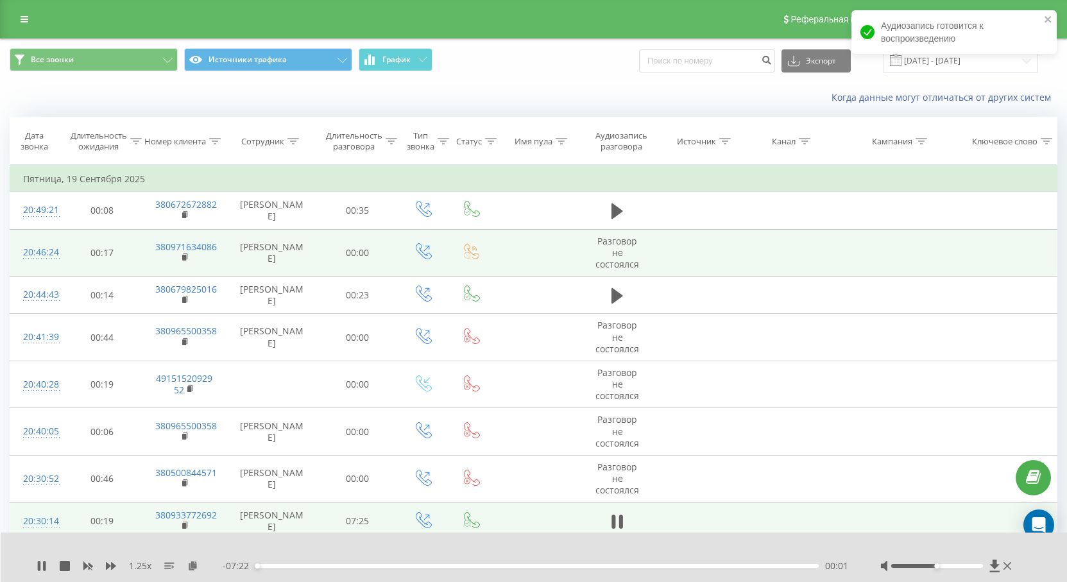
drag, startPoint x: 184, startPoint y: 297, endPoint x: 248, endPoint y: 242, distance: 83.8
click at [187, 295] on icon at bounding box center [185, 299] width 7 height 9
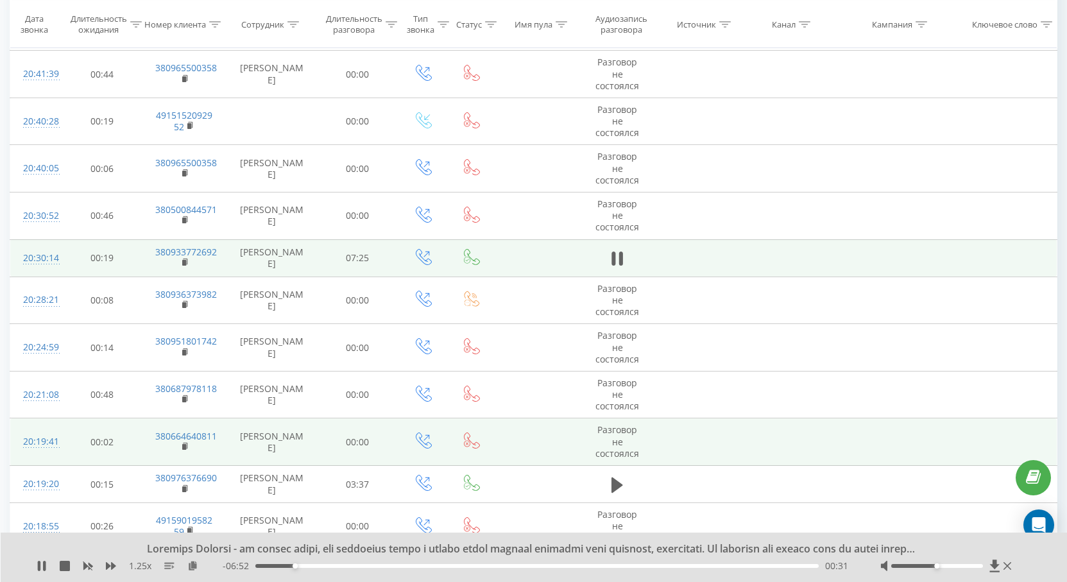
scroll to position [321, 0]
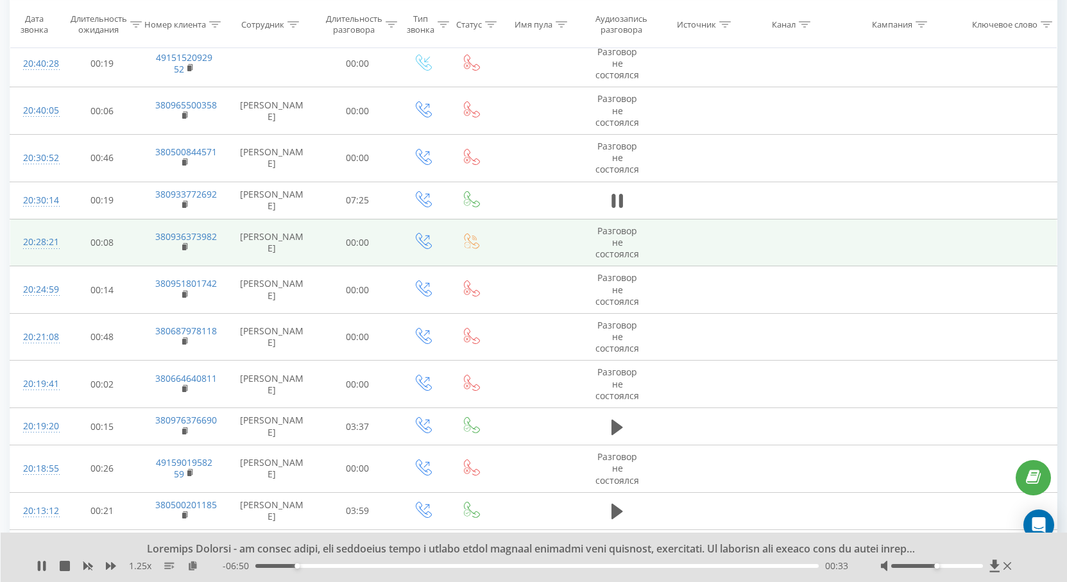
drag, startPoint x: 185, startPoint y: 202, endPoint x: 191, endPoint y: 228, distance: 27.6
click at [185, 203] on icon at bounding box center [185, 204] width 7 height 9
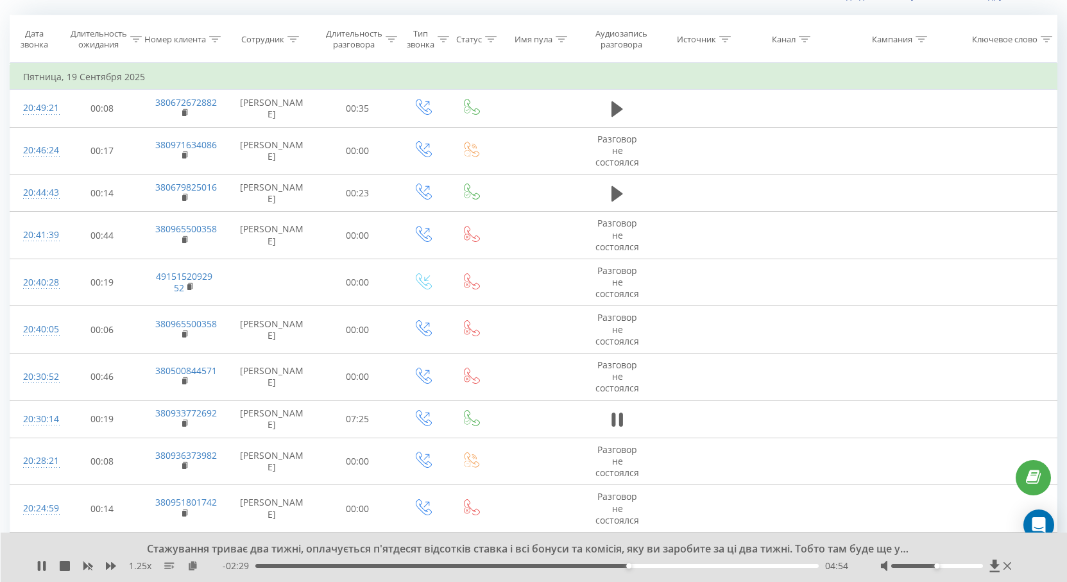
scroll to position [193, 0]
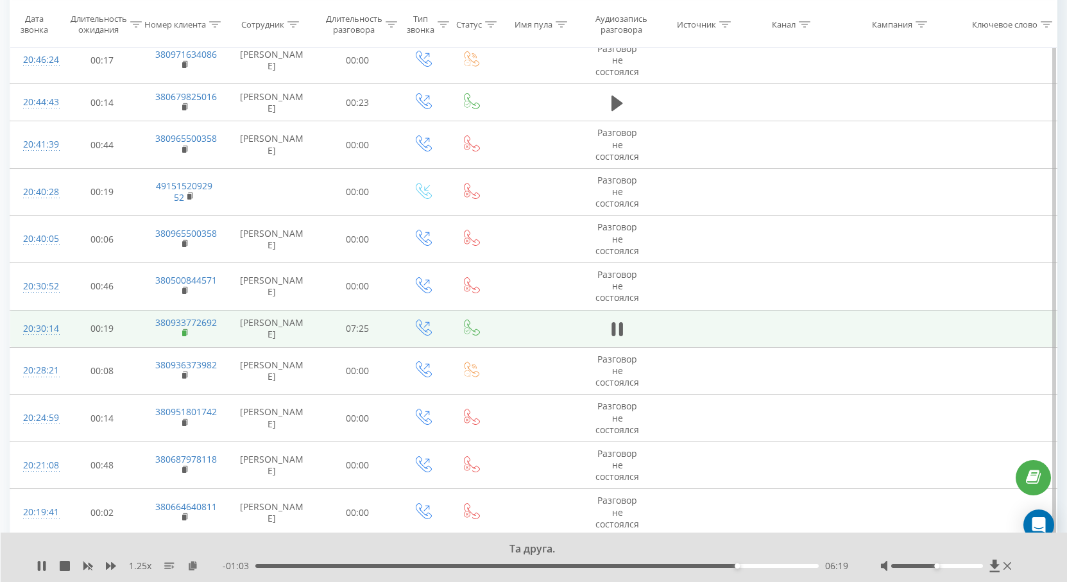
click at [187, 332] on icon at bounding box center [186, 332] width 4 height 6
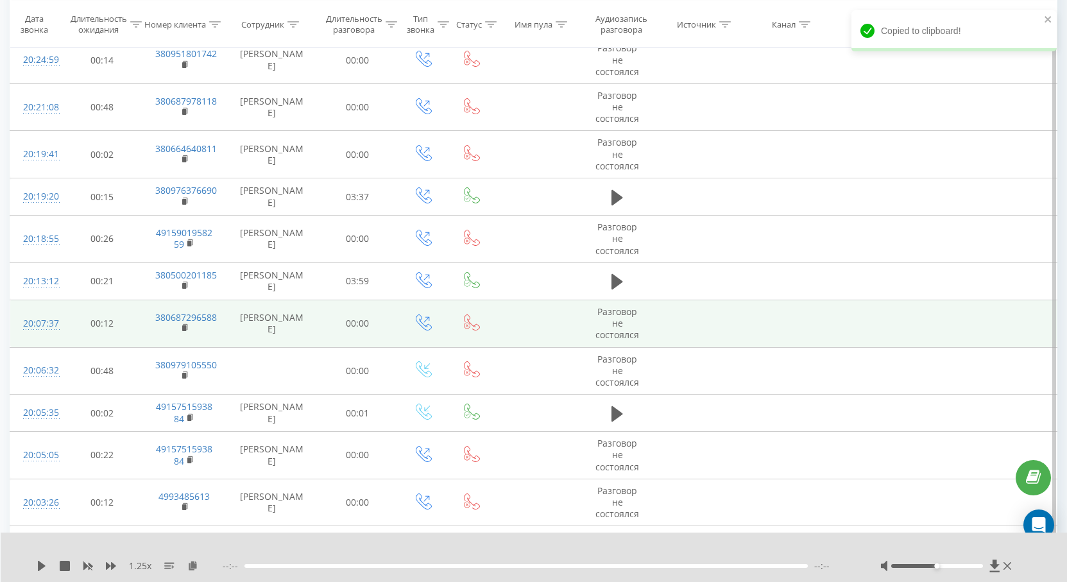
scroll to position [578, 0]
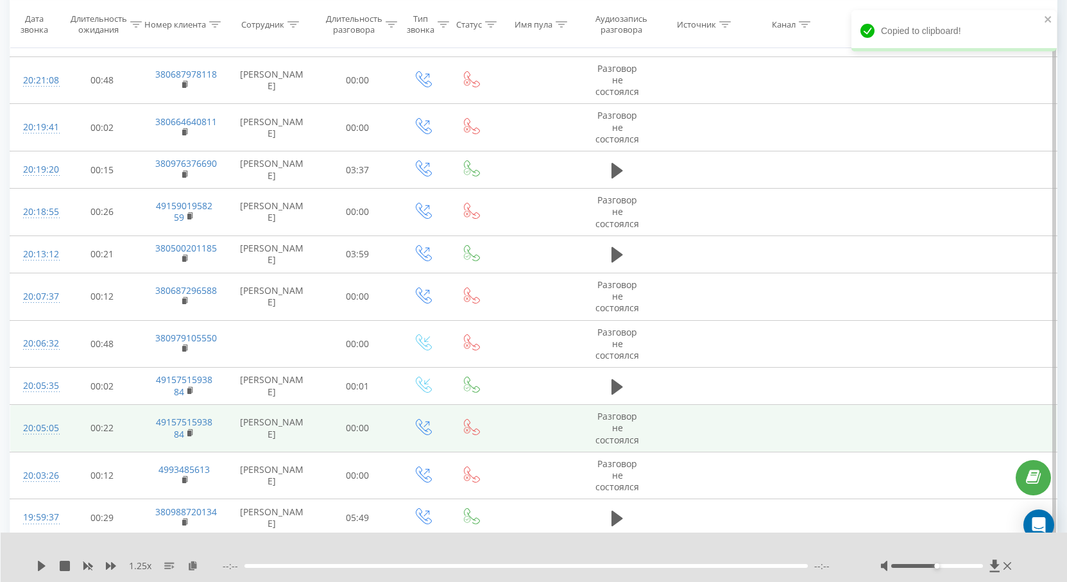
drag, startPoint x: 621, startPoint y: 169, endPoint x: 582, endPoint y: 421, distance: 254.6
click at [621, 169] on icon at bounding box center [618, 169] width 12 height 15
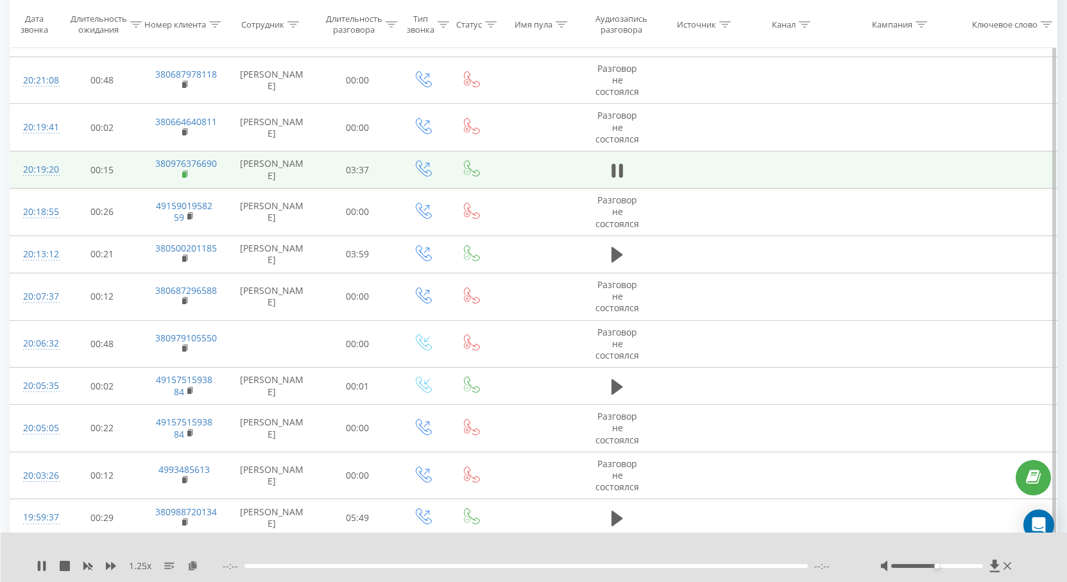
click at [185, 173] on rect at bounding box center [184, 175] width 4 height 6
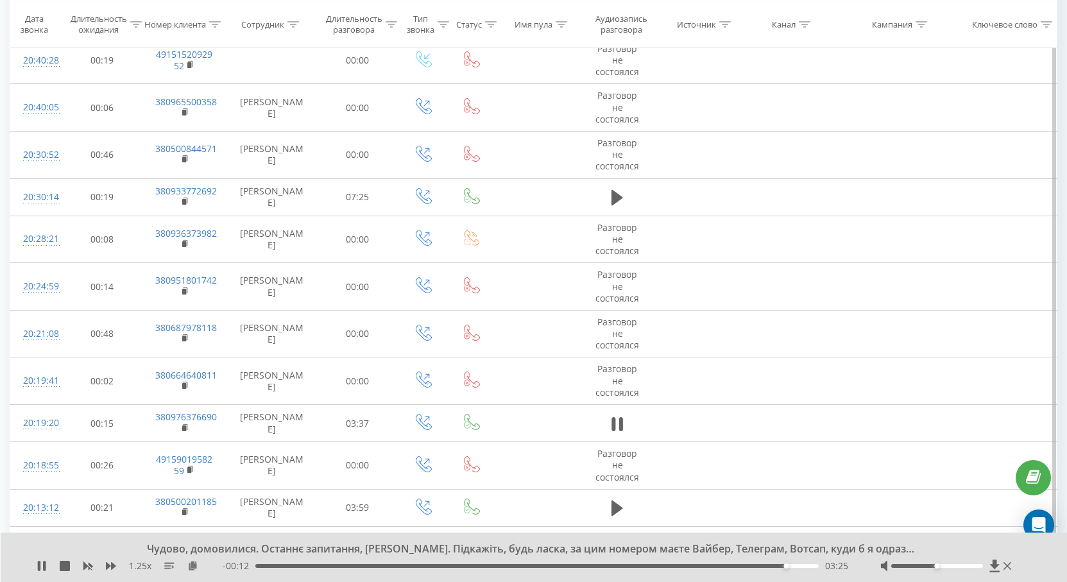
scroll to position [706, 0]
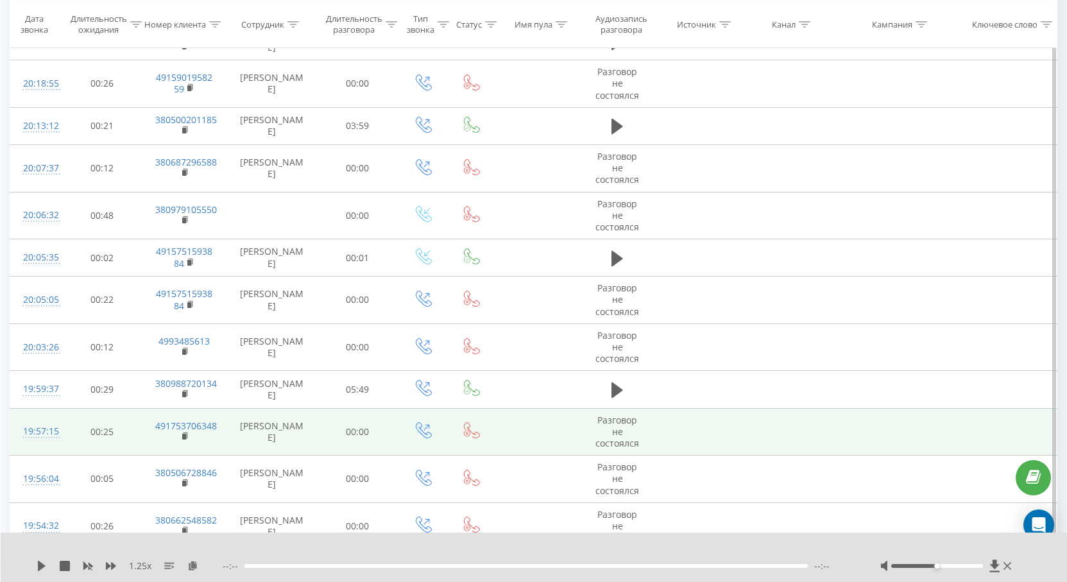
drag, startPoint x: 618, startPoint y: 390, endPoint x: 637, endPoint y: 421, distance: 36.0
click at [617, 390] on icon at bounding box center [618, 390] width 12 height 15
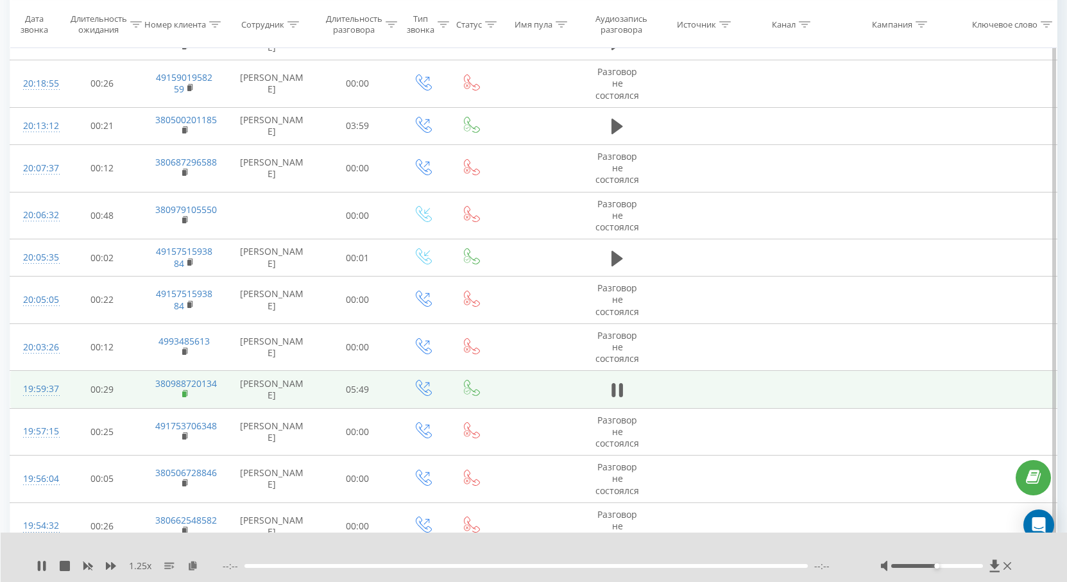
click at [183, 395] on icon at bounding box center [185, 394] width 7 height 9
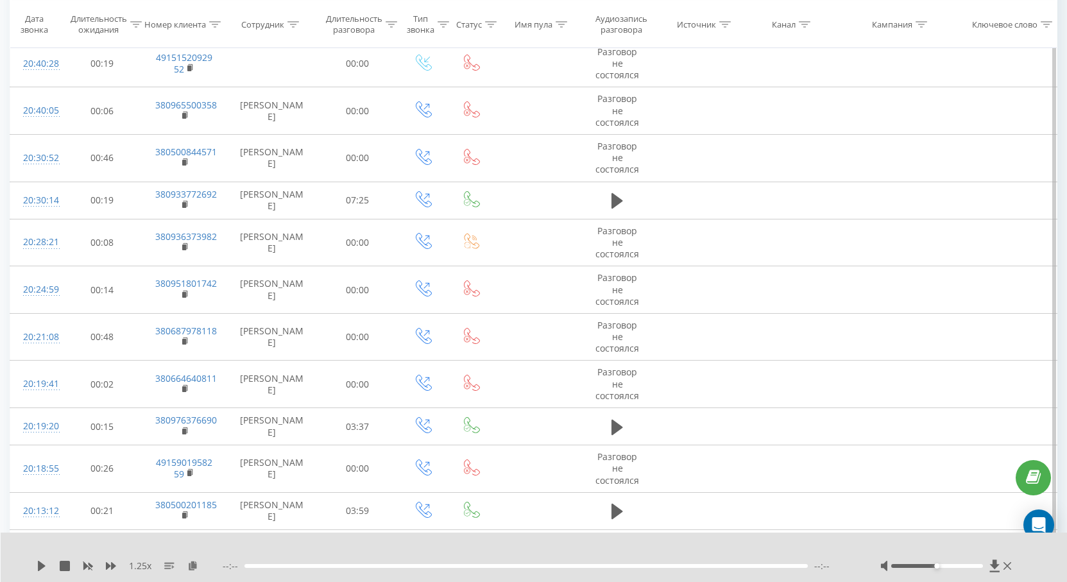
scroll to position [82, 0]
